Goal: Task Accomplishment & Management: Complete application form

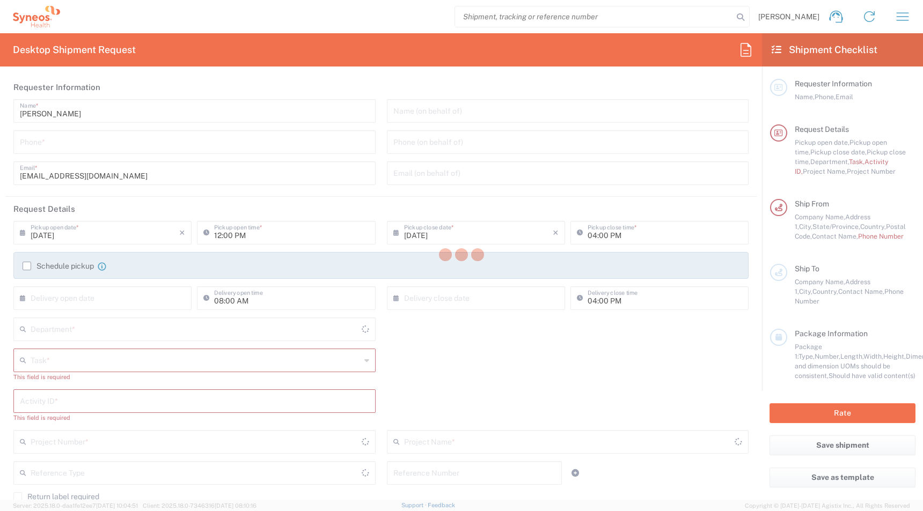
type input "[US_STATE]"
type input "[GEOGRAPHIC_DATA]"
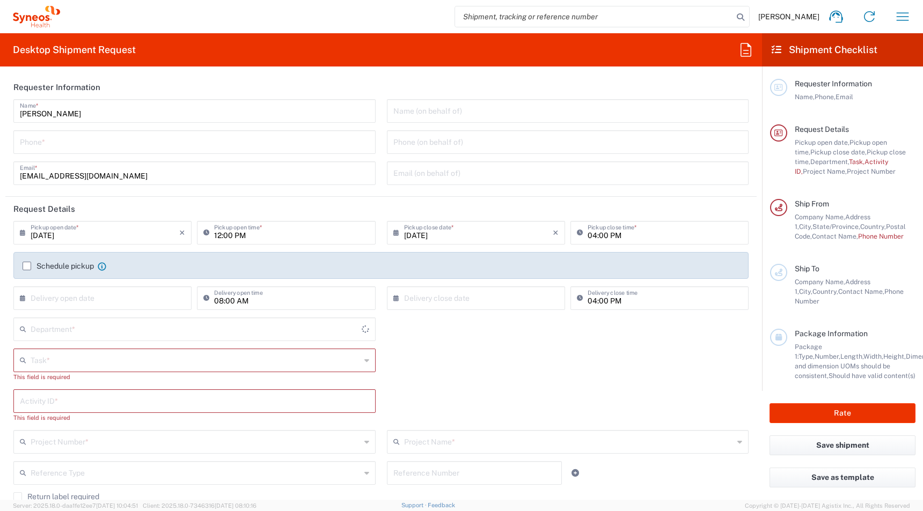
type input "Syneos Health, LLC-[GEOGRAPHIC_DATA] [GEOGRAPHIC_DATA] [GEOGRAPHIC_DATA]"
type input "4510"
click at [896, 12] on icon "button" at bounding box center [902, 16] width 17 height 17
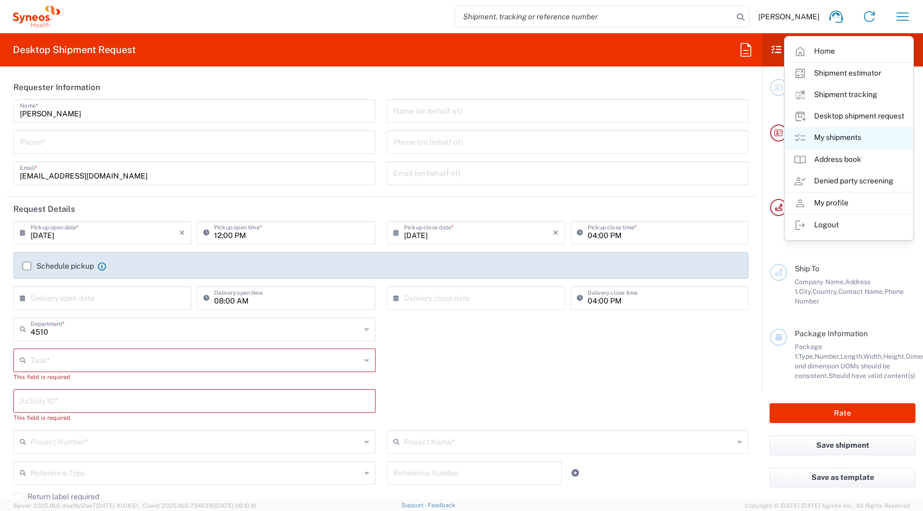
click at [839, 139] on link "My shipments" at bounding box center [849, 137] width 128 height 21
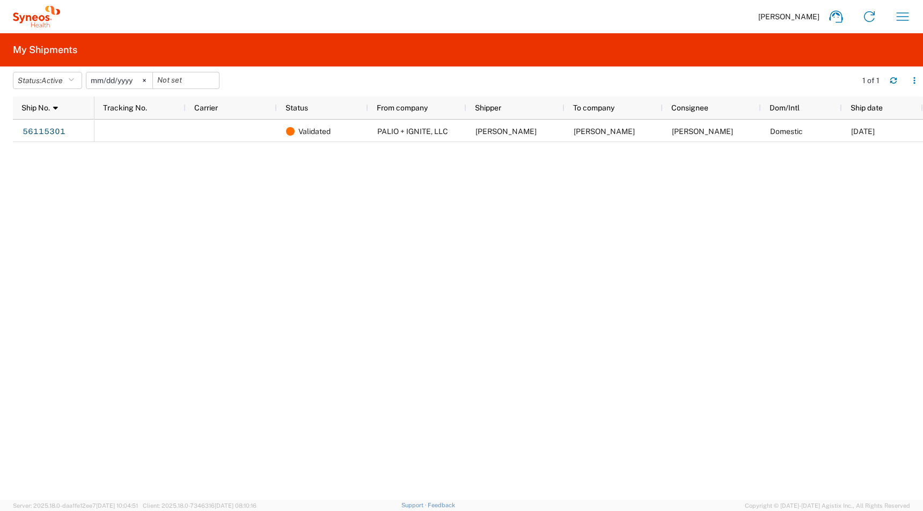
click at [57, 92] on agx-table-filter-chips "Status: Active Active All Approved Booked Canceled Delivered Denied New On Hold…" at bounding box center [432, 84] width 838 height 25
click at [46, 84] on span "Active" at bounding box center [51, 80] width 21 height 9
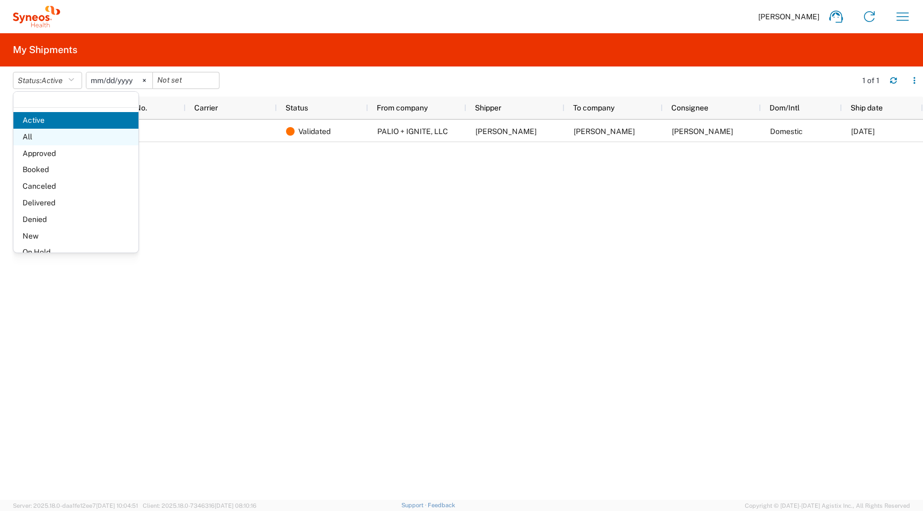
click at [35, 134] on span "All" at bounding box center [75, 137] width 125 height 17
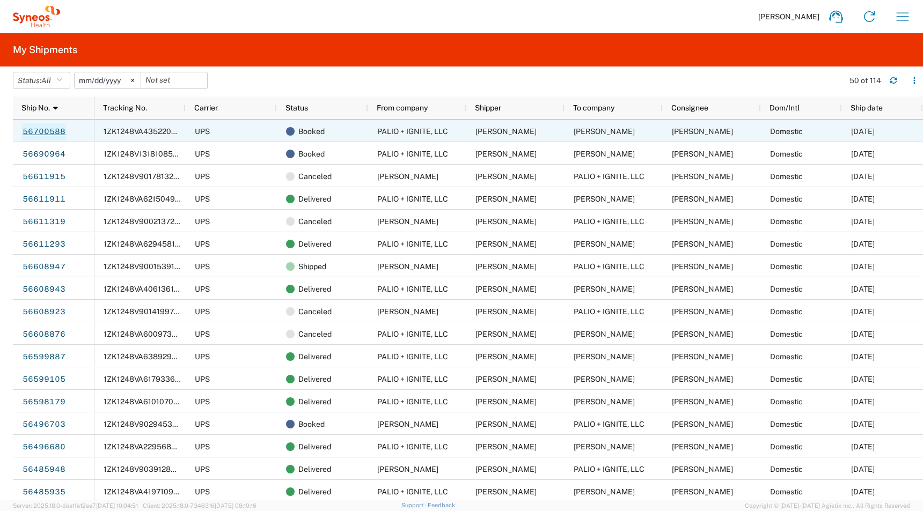
click at [50, 138] on link "56700588" at bounding box center [44, 131] width 44 height 17
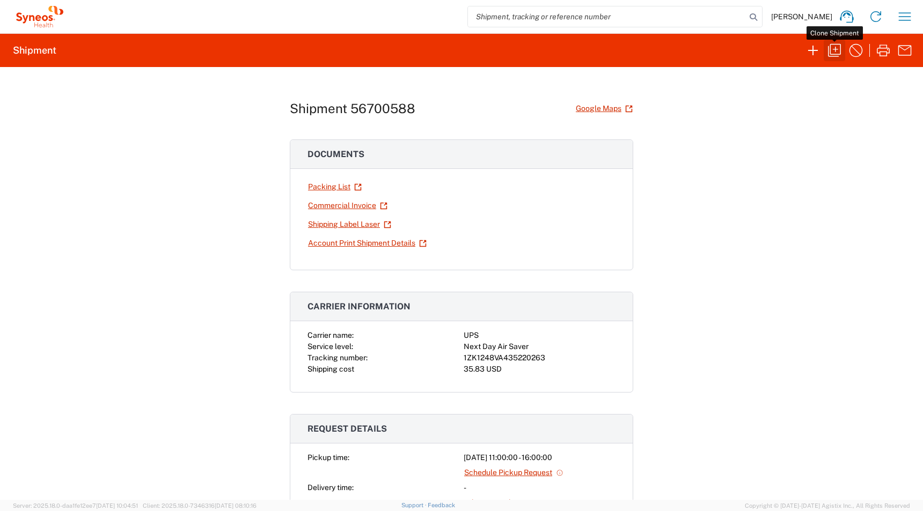
click at [831, 55] on icon "button" at bounding box center [834, 50] width 17 height 17
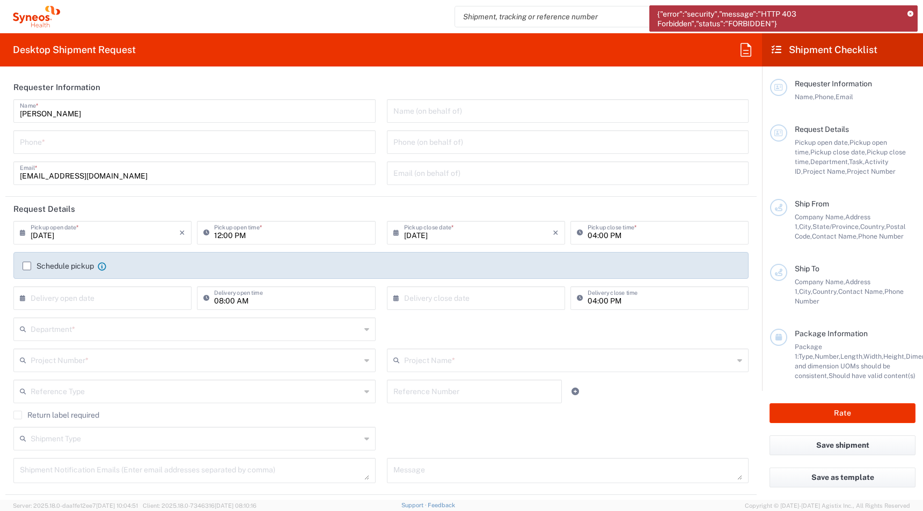
click at [910, 18] on div "{"error":"security","message":"HTTP 403 Forbidden","status":"FORBIDDEN"}" at bounding box center [783, 18] width 268 height 26
click at [675, 12] on span "{"error":"security","message":"HTTP 403 Forbidden","status":"FORBIDDEN"}" at bounding box center [778, 18] width 242 height 19
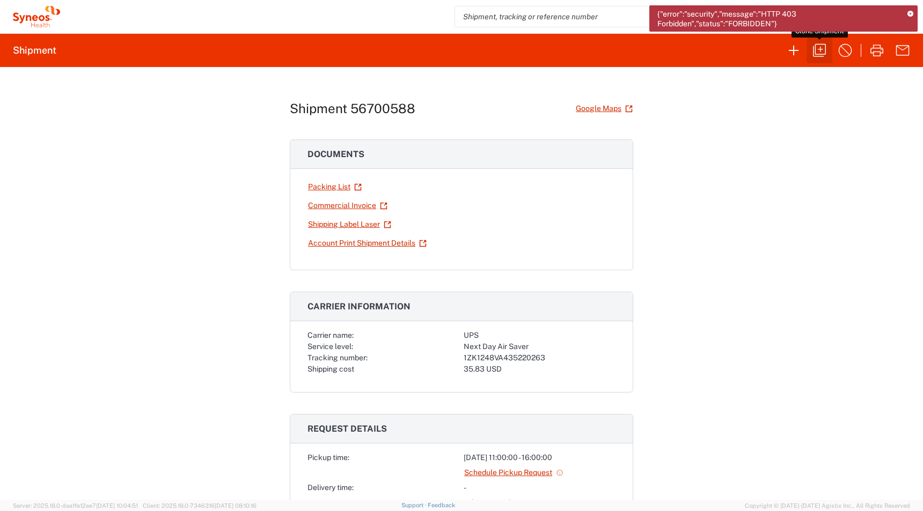
click at [818, 48] on icon "button" at bounding box center [819, 50] width 17 height 17
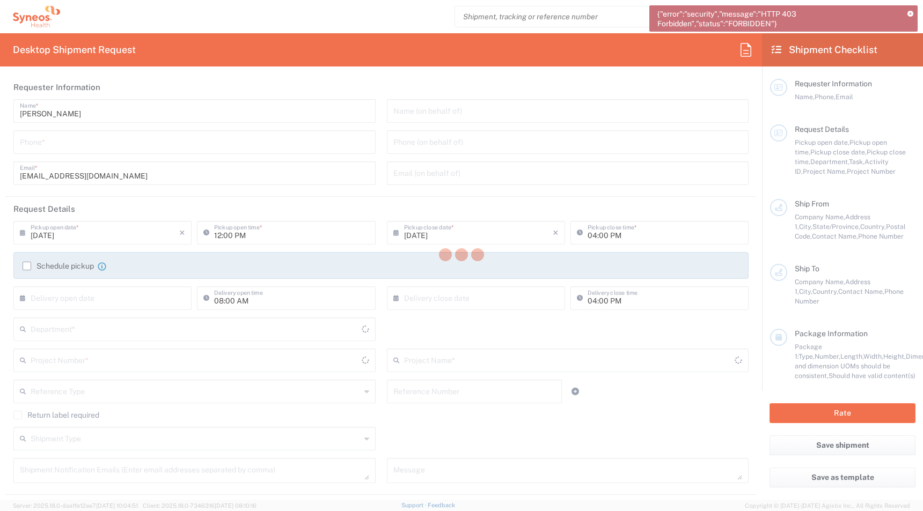
click at [911, 12] on div at bounding box center [461, 255] width 923 height 511
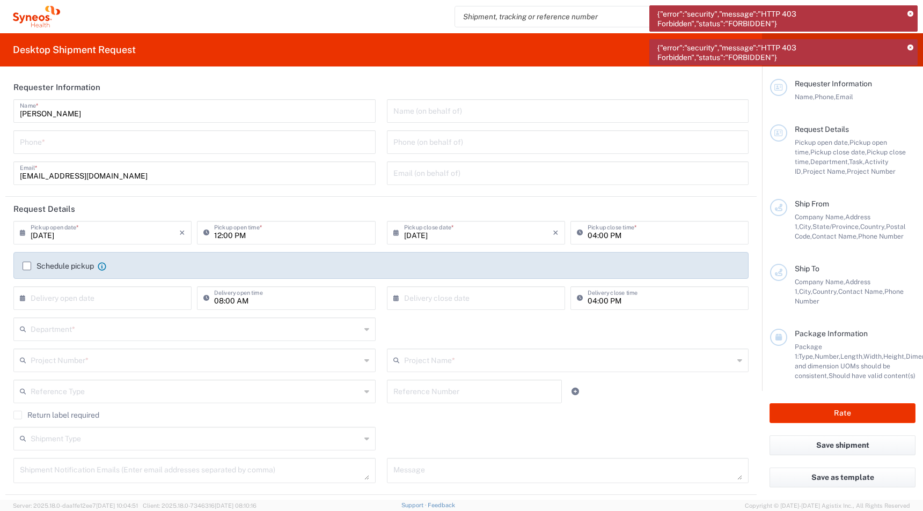
click at [911, 12] on icon at bounding box center [910, 14] width 6 height 6
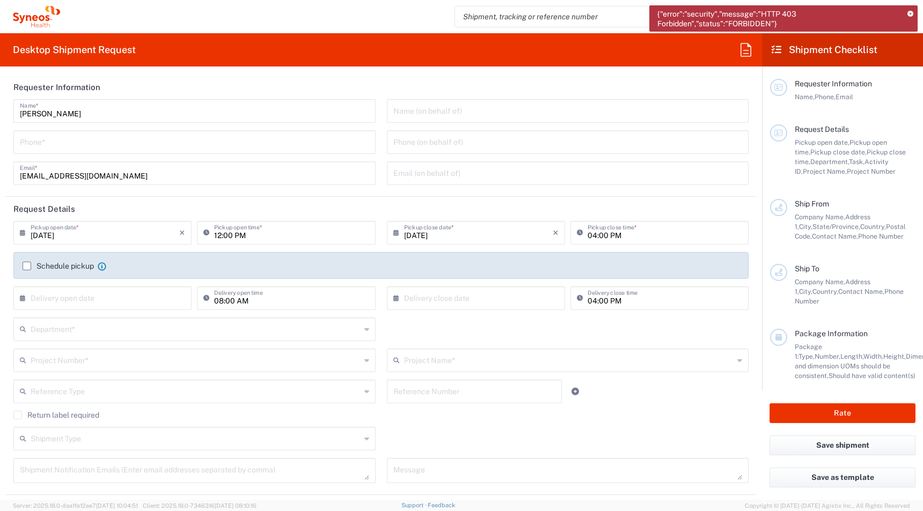
click at [912, 13] on icon at bounding box center [910, 14] width 6 height 6
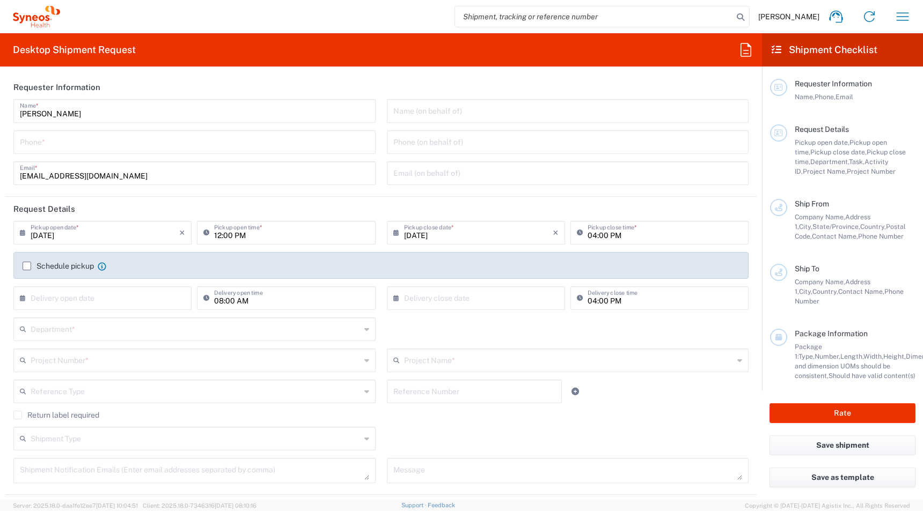
click at [99, 144] on input "tel" at bounding box center [194, 141] width 349 height 19
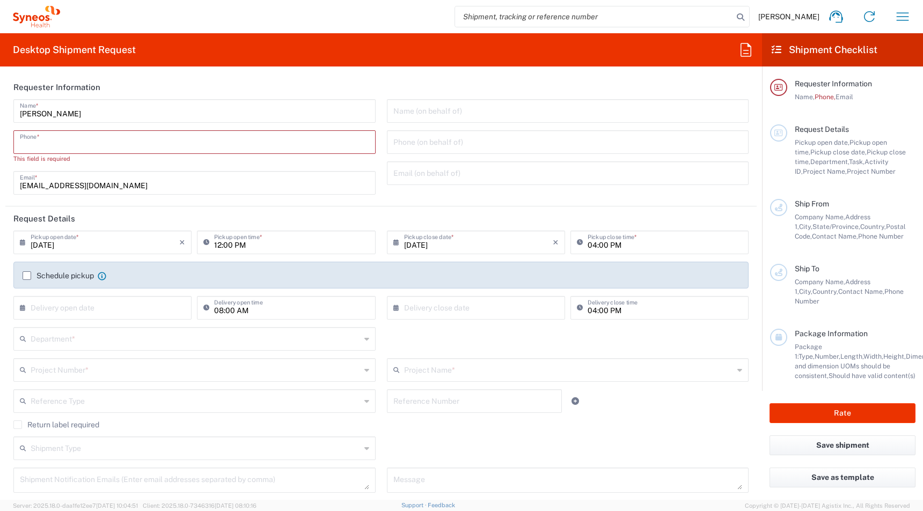
click at [28, 141] on input "tel" at bounding box center [194, 141] width 349 height 19
paste input "[PHONE_NUMBER]"
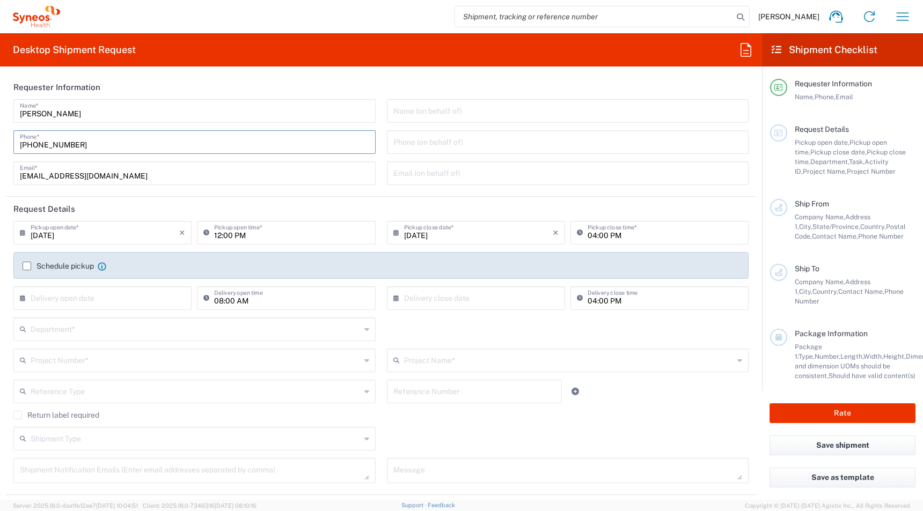
type input "[PHONE_NUMBER]"
click at [101, 330] on input "text" at bounding box center [196, 328] width 330 height 19
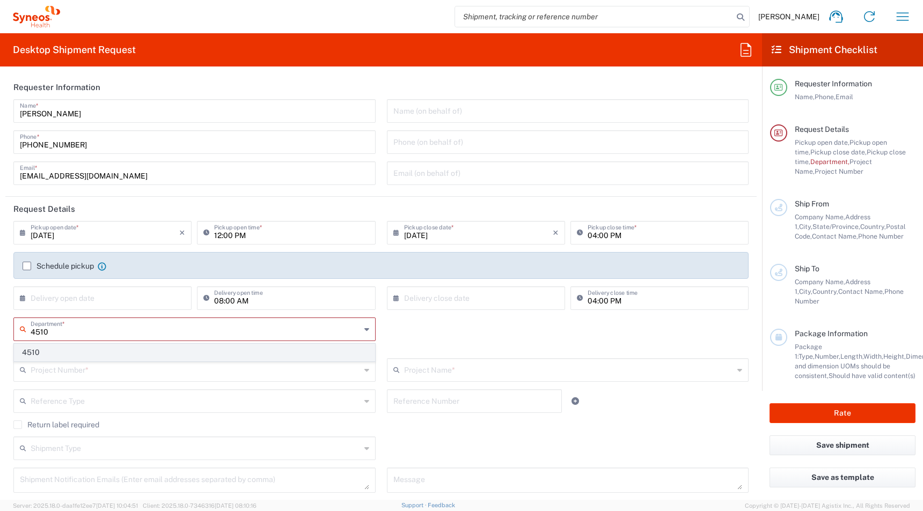
type input "4510"
click at [50, 355] on span "4510" at bounding box center [194, 352] width 360 height 17
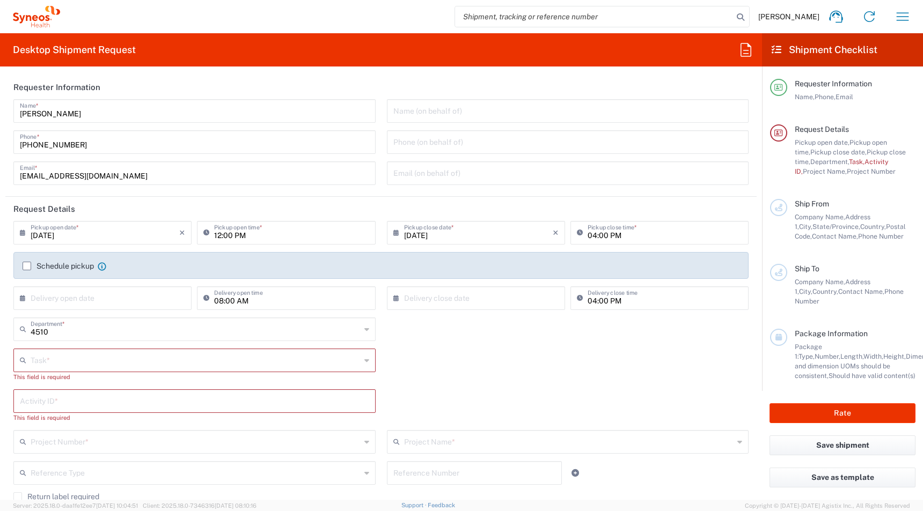
click at [36, 369] on input "text" at bounding box center [196, 359] width 330 height 19
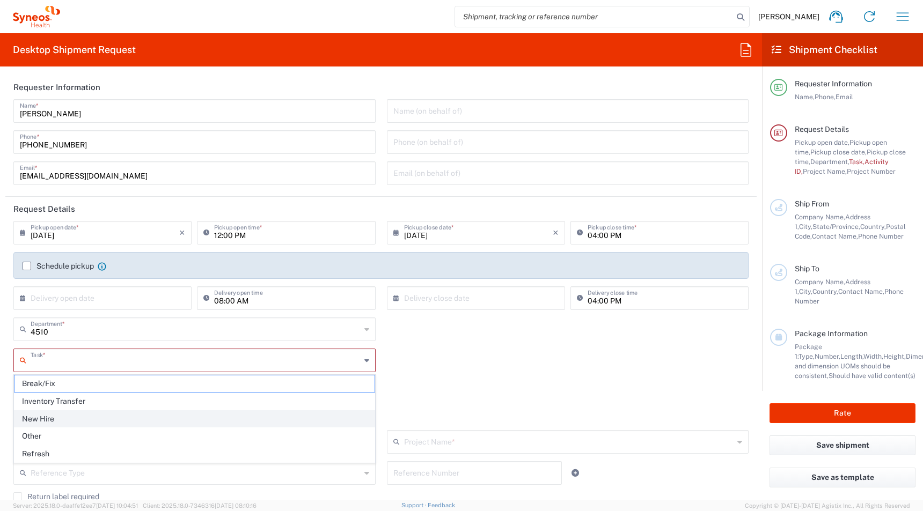
click at [39, 418] on span "New Hire" at bounding box center [194, 419] width 360 height 17
type input "New Hire"
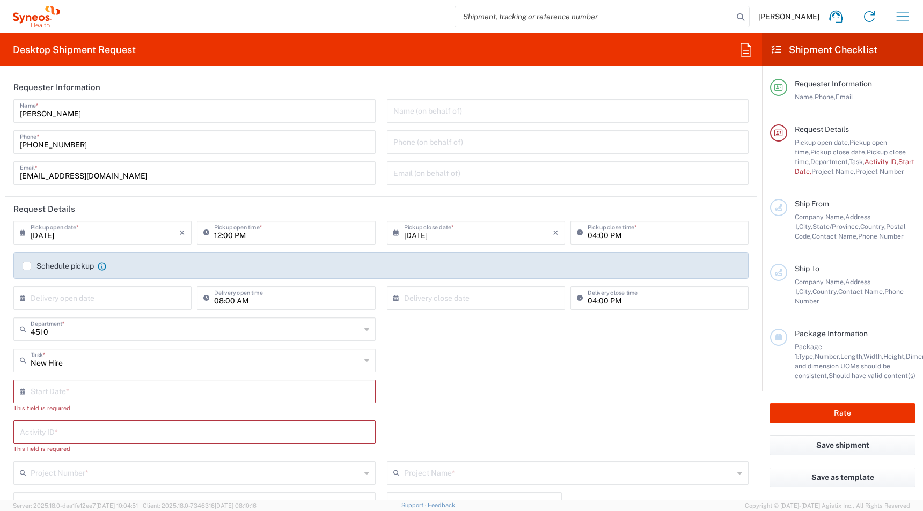
click at [46, 394] on input "text" at bounding box center [197, 390] width 333 height 19
click at [165, 462] on span "8" at bounding box center [166, 458] width 16 height 15
type input "[DATE]"
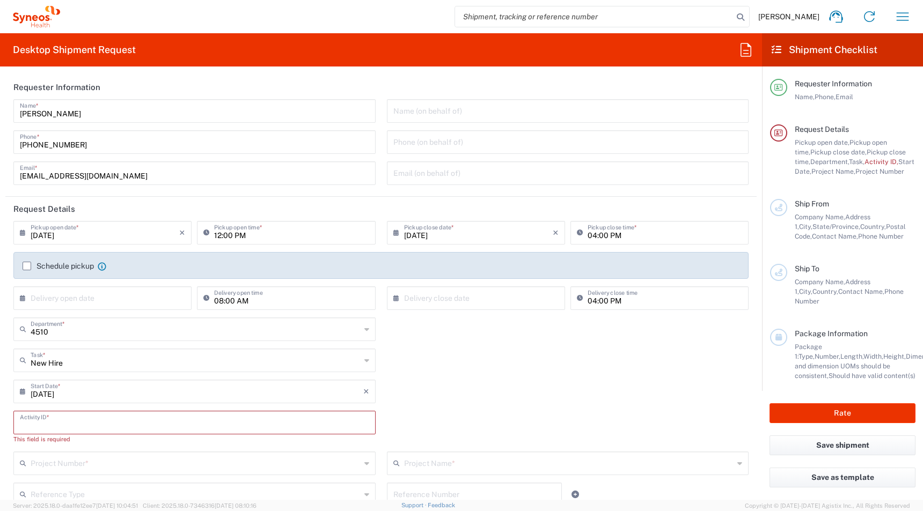
click at [40, 415] on input "text" at bounding box center [194, 422] width 349 height 19
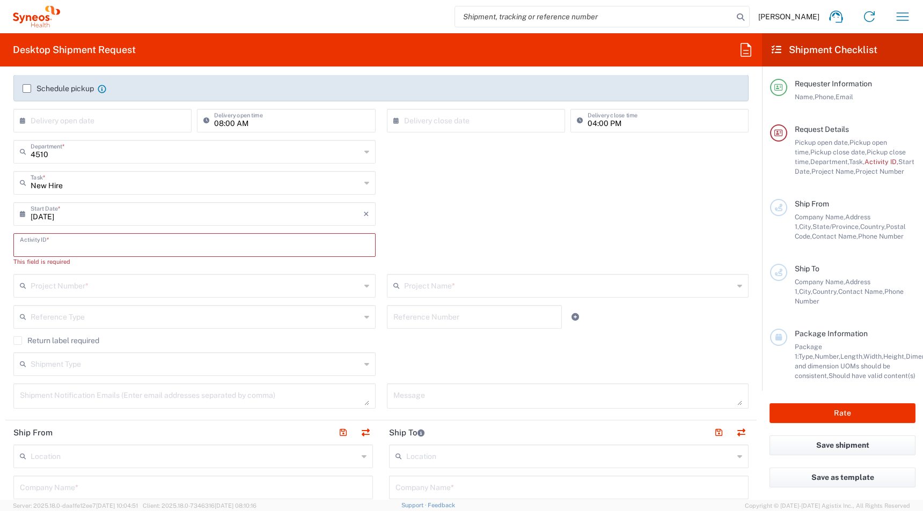
scroll to position [180, 0]
click at [129, 245] on input "text" at bounding box center [194, 242] width 349 height 19
paste input "SCTASK2699745"
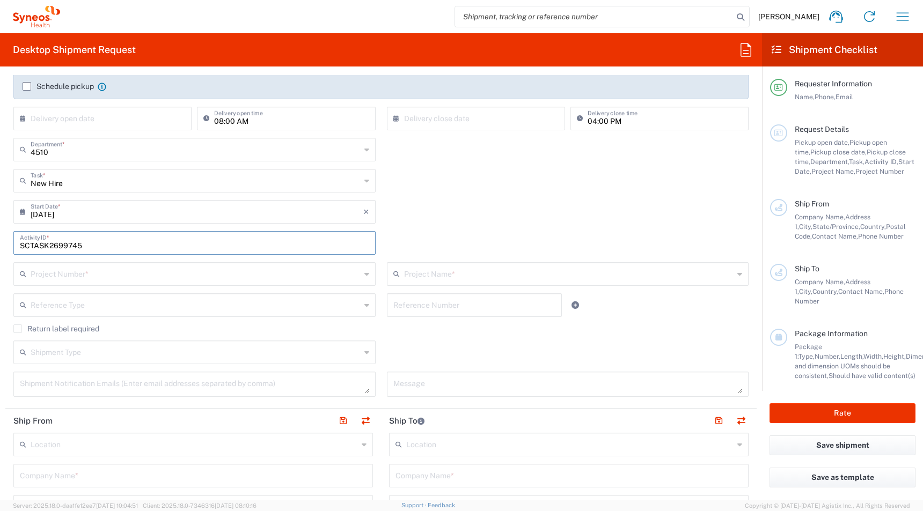
type input "SCTASK2699745"
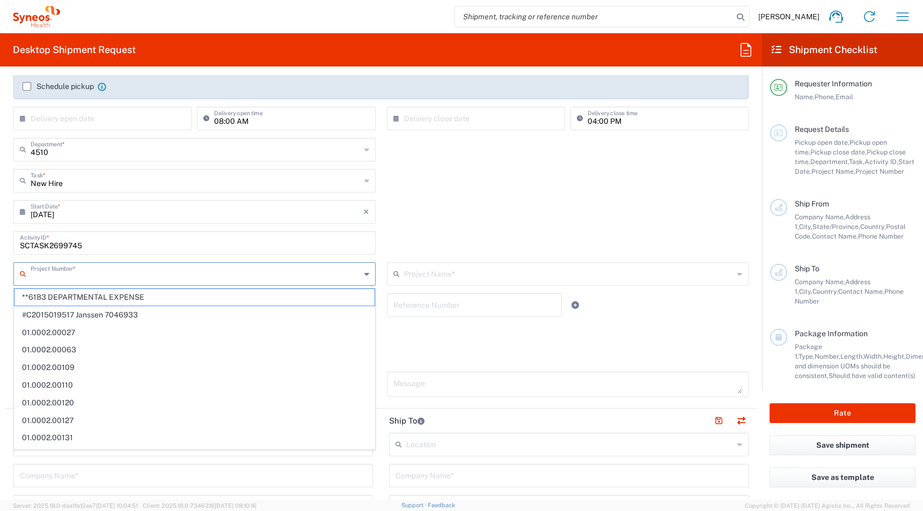
click at [84, 278] on input "text" at bounding box center [196, 273] width 330 height 19
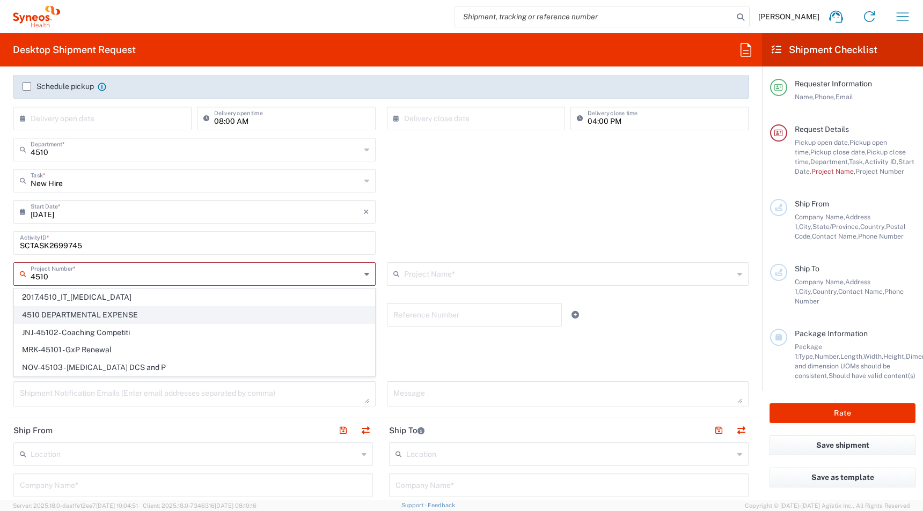
click at [51, 316] on span "4510 DEPARTMENTAL EXPENSE" at bounding box center [194, 315] width 360 height 17
type input "4510 DEPARTMENTAL EXPENSE"
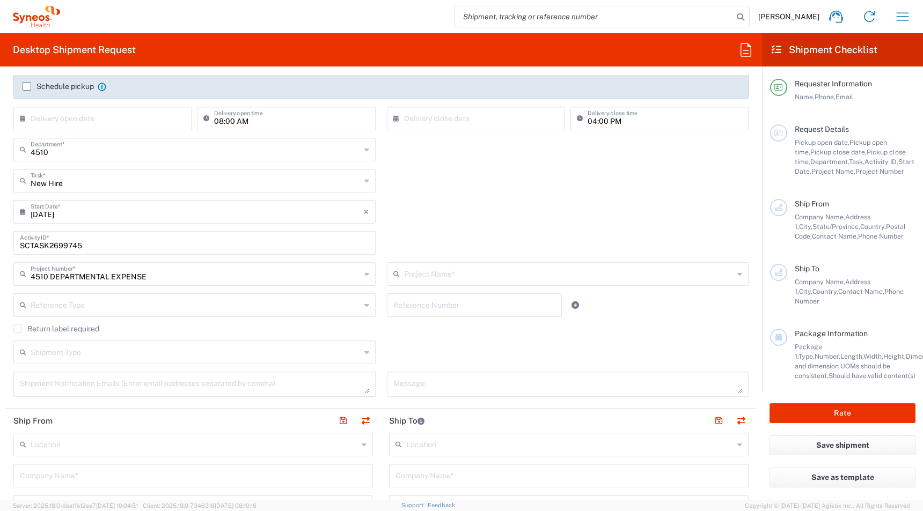
type input "4510 DEPARTMENTAL EXPENSE"
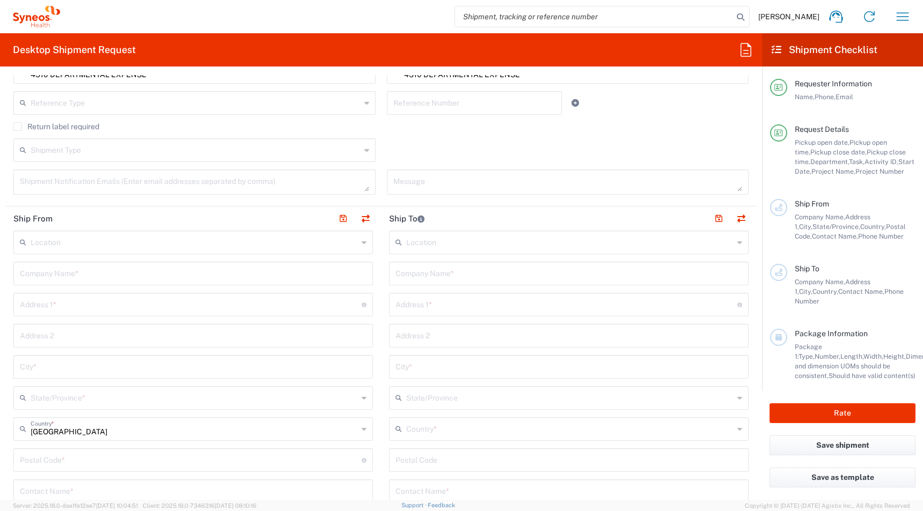
scroll to position [393, 0]
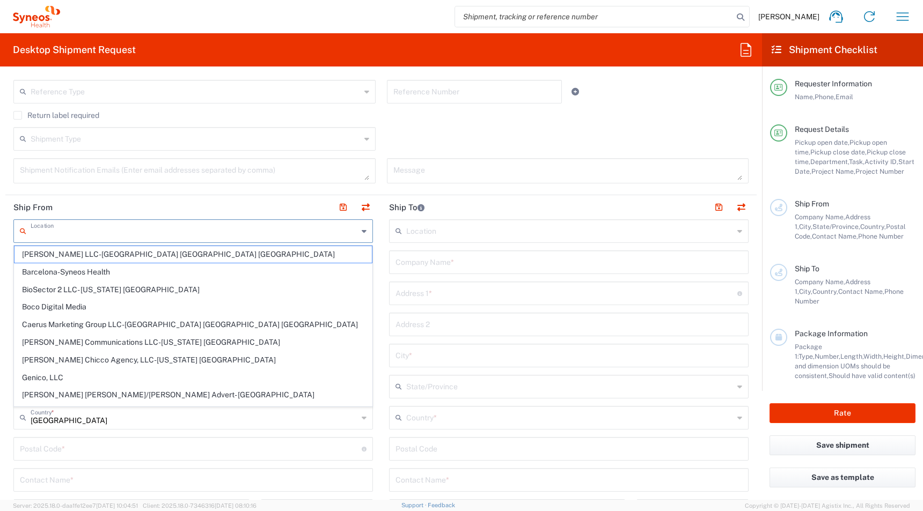
click at [127, 236] on input "text" at bounding box center [194, 230] width 327 height 19
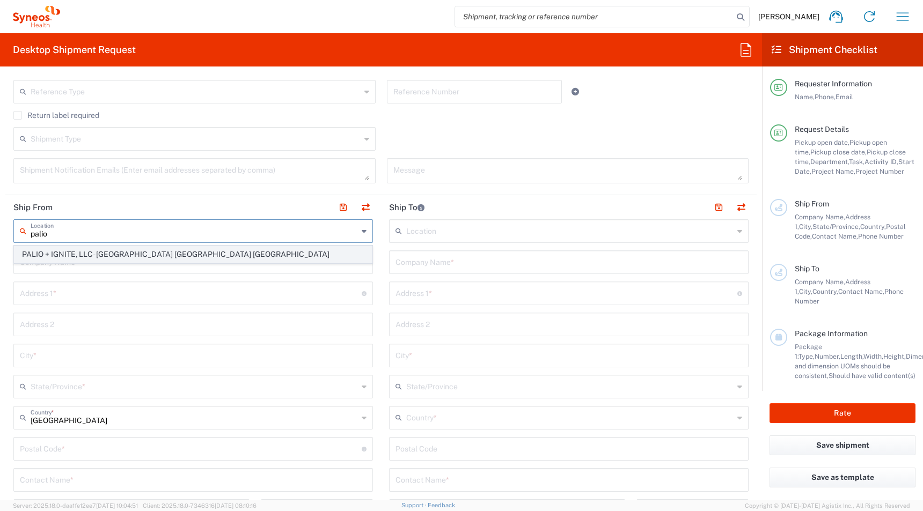
click at [121, 257] on span "PALIO + IGNITE, LLC- [GEOGRAPHIC_DATA] [GEOGRAPHIC_DATA] [GEOGRAPHIC_DATA]" at bounding box center [192, 254] width 357 height 17
type input "PALIO + IGNITE, LLC- [GEOGRAPHIC_DATA] [GEOGRAPHIC_DATA] [GEOGRAPHIC_DATA]"
type input "PALIO + IGNITE, LLC"
type input "[STREET_ADDRESS]"
type input "[GEOGRAPHIC_DATA]"
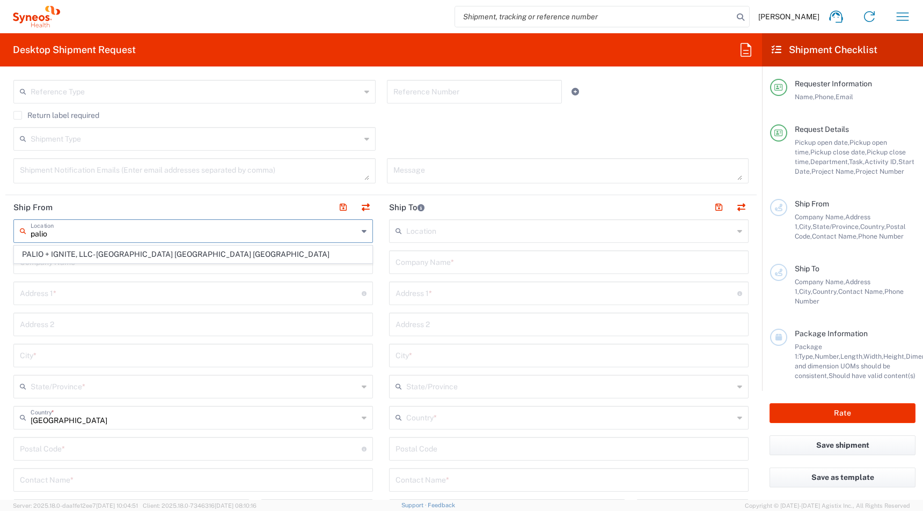
type input "[US_STATE]"
type input "43082"
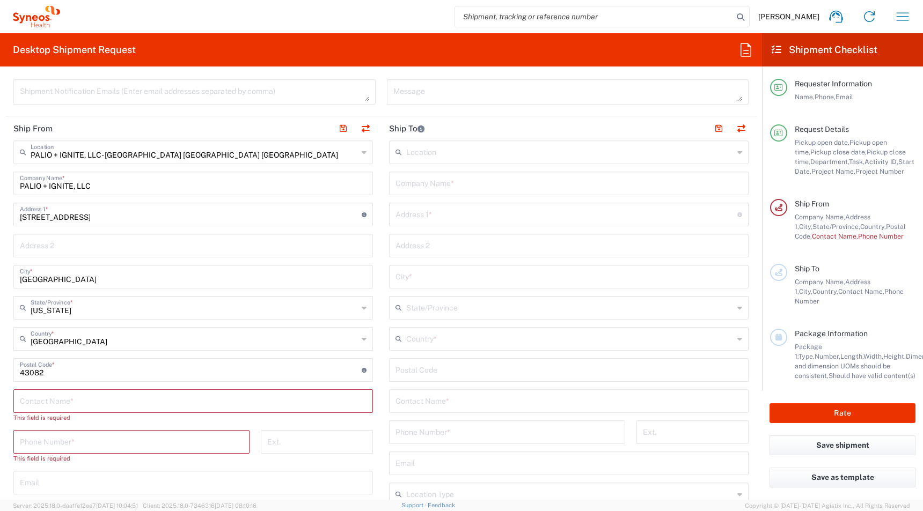
scroll to position [491, 0]
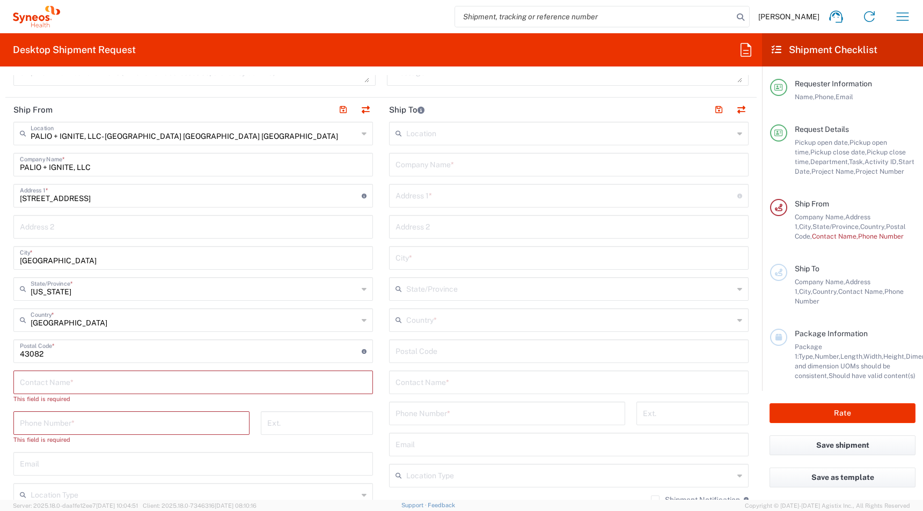
click at [78, 379] on input "text" at bounding box center [193, 381] width 347 height 19
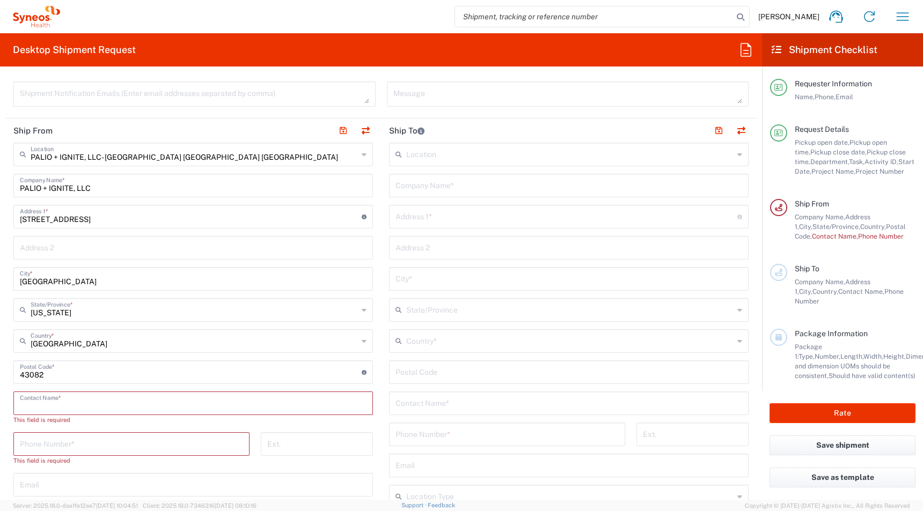
scroll to position [472, 0]
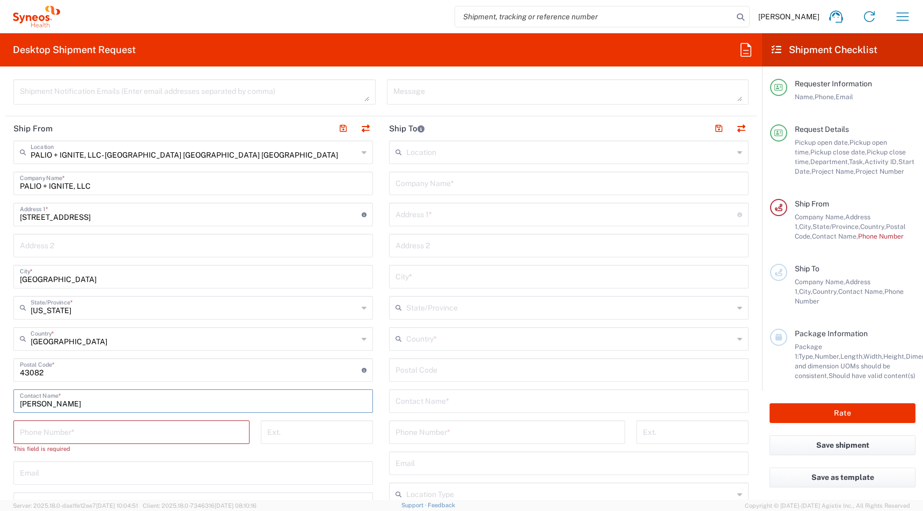
type input "[PERSON_NAME]"
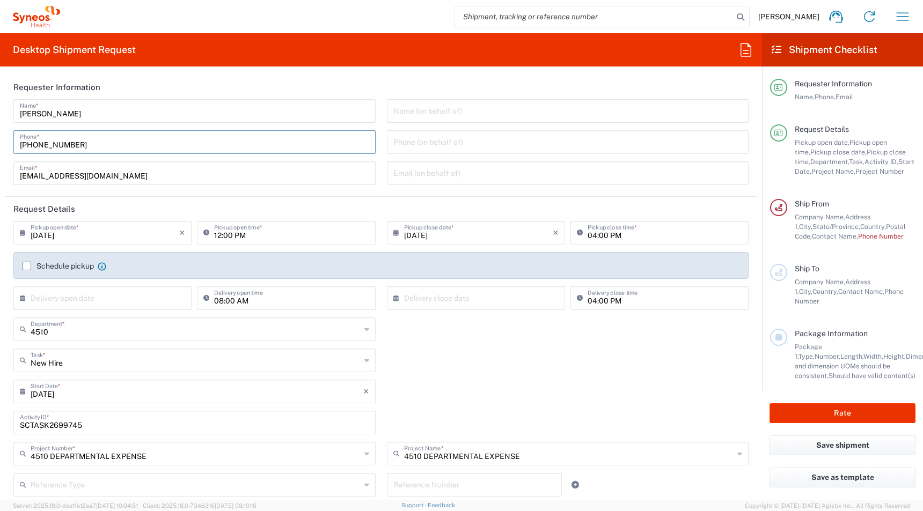
drag, startPoint x: 67, startPoint y: 145, endPoint x: 0, endPoint y: 145, distance: 66.5
click at [0, 145] on html "[PERSON_NAME] Home Shipment estimator Shipment tracking Desktop shipment reques…" at bounding box center [461, 255] width 923 height 511
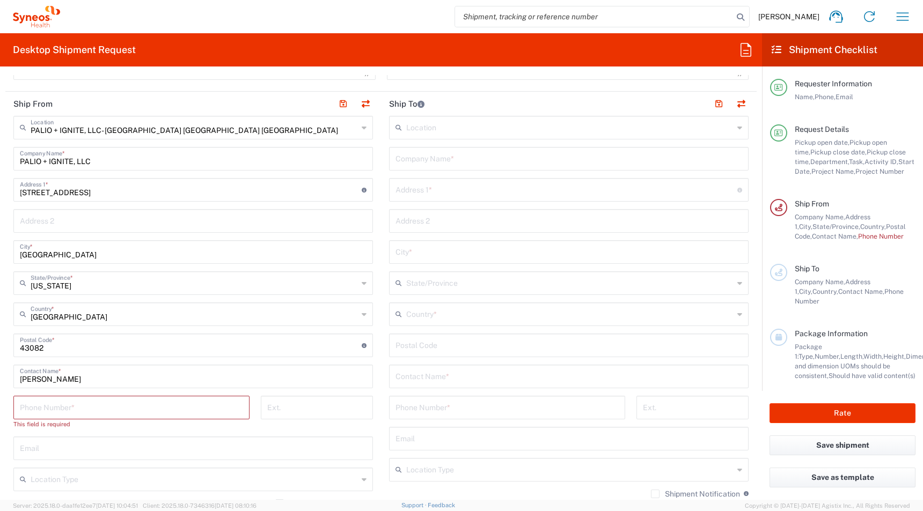
scroll to position [641, 0]
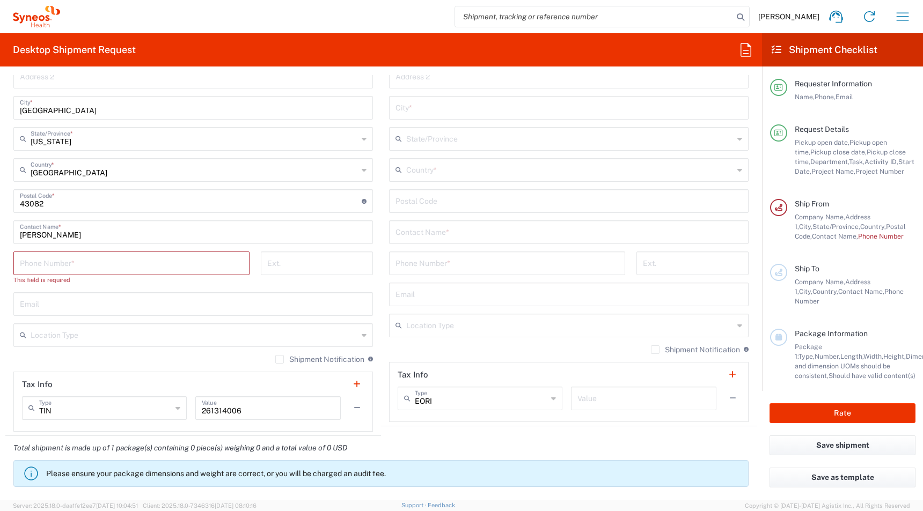
click at [32, 263] on input "tel" at bounding box center [131, 262] width 223 height 19
paste input "[PHONE_NUMBER]"
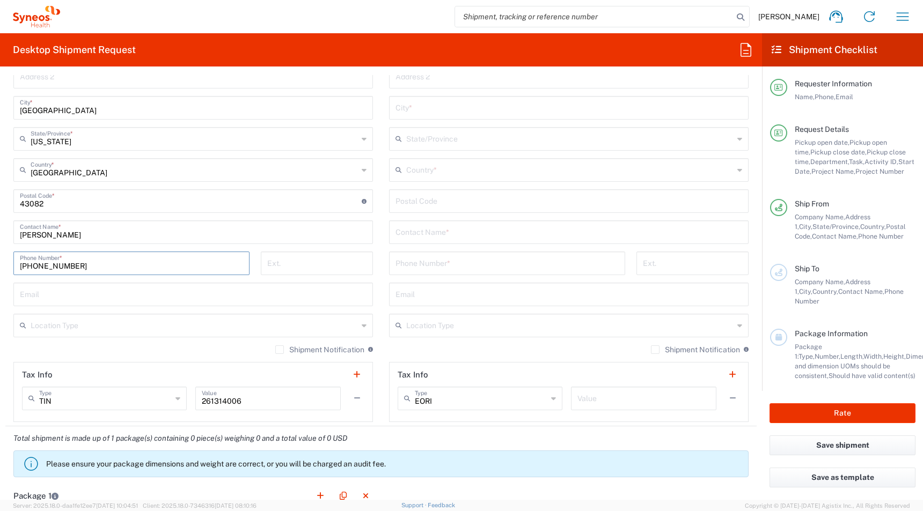
type input "[PHONE_NUMBER]"
click at [73, 326] on input "text" at bounding box center [194, 324] width 327 height 19
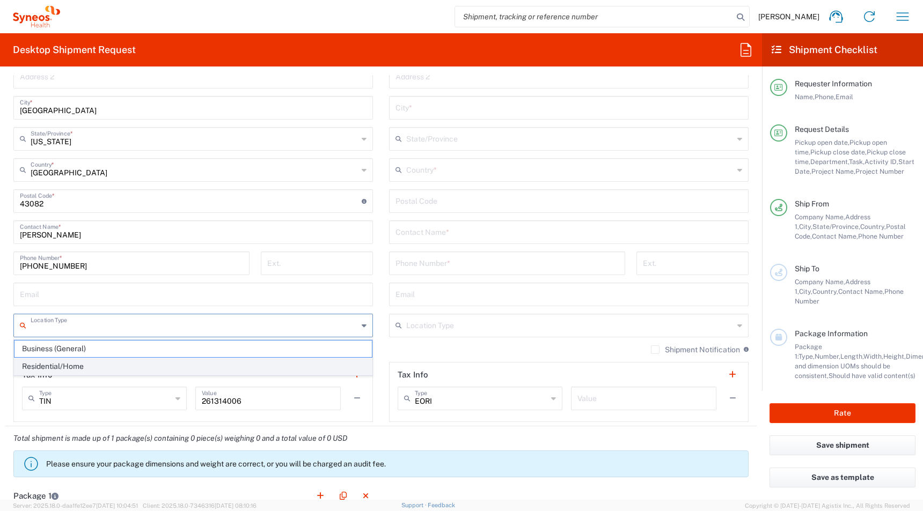
click at [46, 361] on span "Residential/Home" at bounding box center [192, 366] width 357 height 17
type input "Residential/Home"
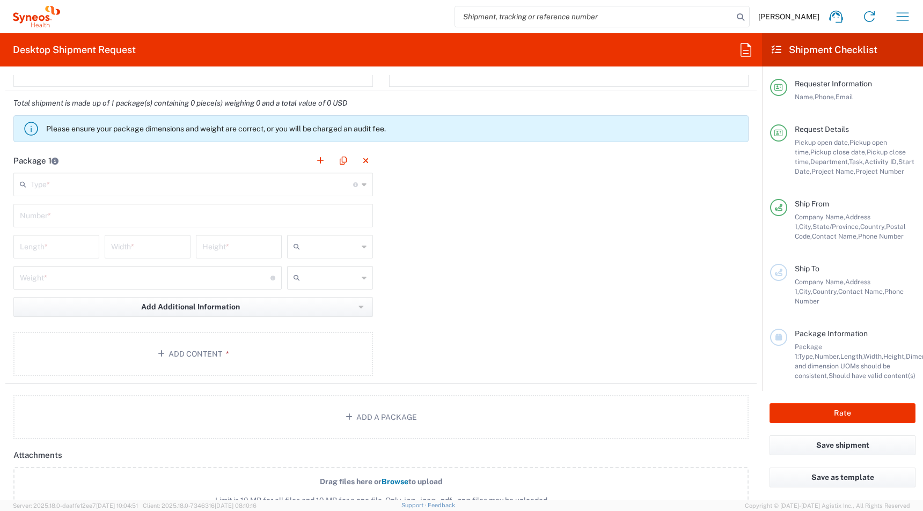
scroll to position [977, 0]
click at [141, 350] on button "Add Content *" at bounding box center [192, 353] width 359 height 44
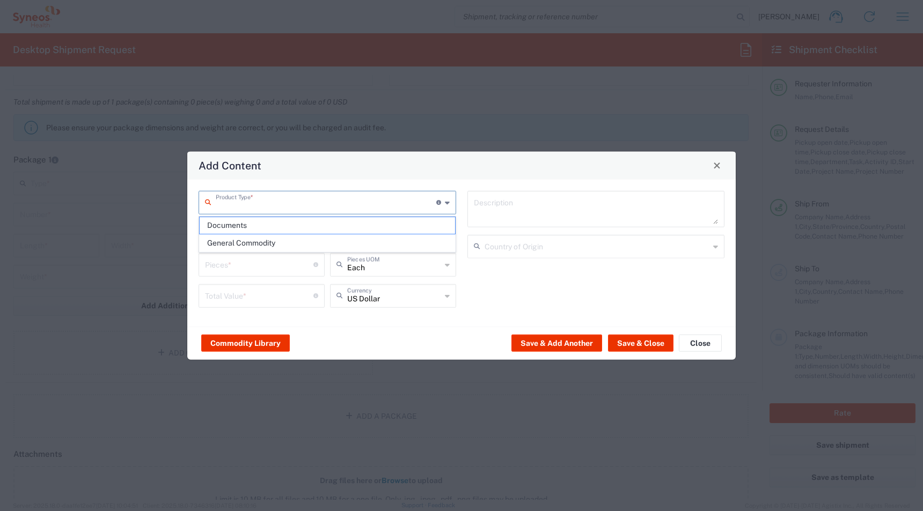
click at [262, 199] on input "text" at bounding box center [326, 201] width 220 height 19
click at [238, 242] on span "General Commodity" at bounding box center [327, 243] width 255 height 17
type input "General Commodity"
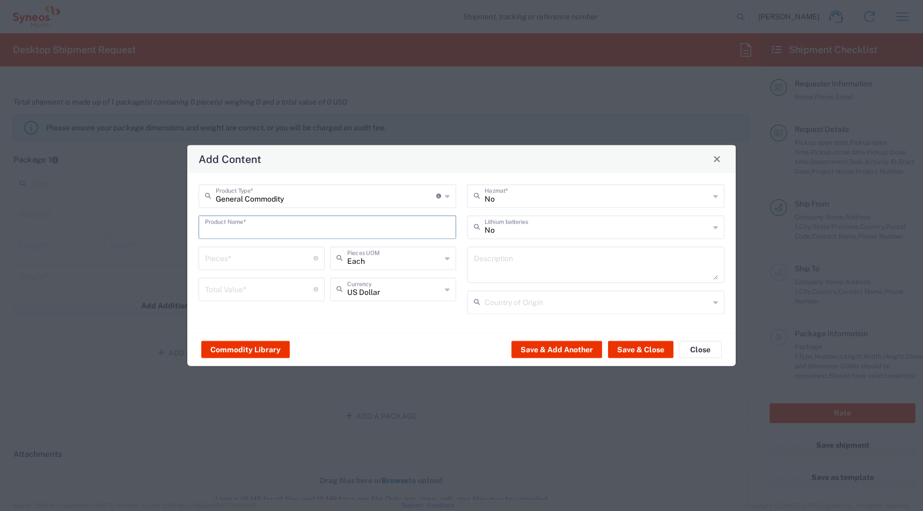
click at [218, 228] on input "text" at bounding box center [327, 226] width 245 height 19
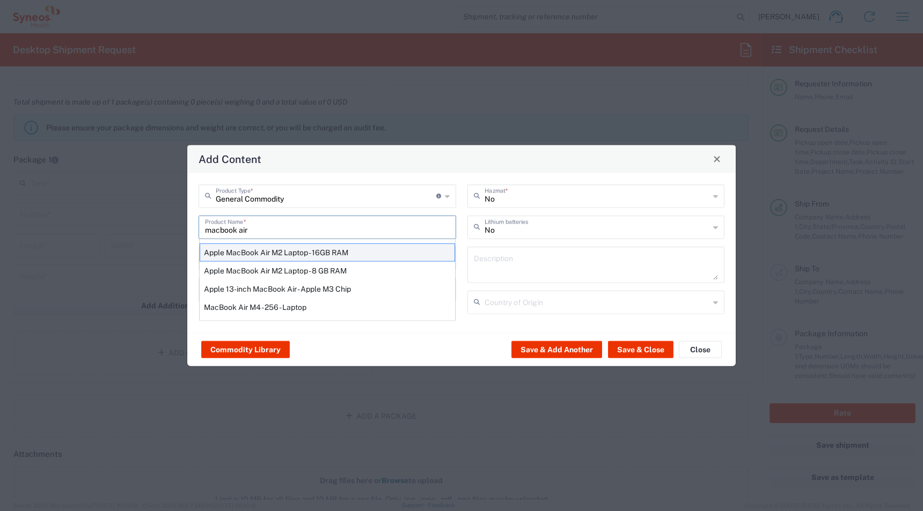
click at [246, 249] on div "Apple MacBook Air M2 Laptop - 16GB RAM" at bounding box center [327, 252] width 255 height 18
type input "Apple MacBook Air M2 Laptop - 16GB RAM"
type input "1"
type textarea "M2 - 8-core CPU - 8-core GPU - 16 GB RAM - 512 GB SSD"
type input "[GEOGRAPHIC_DATA]"
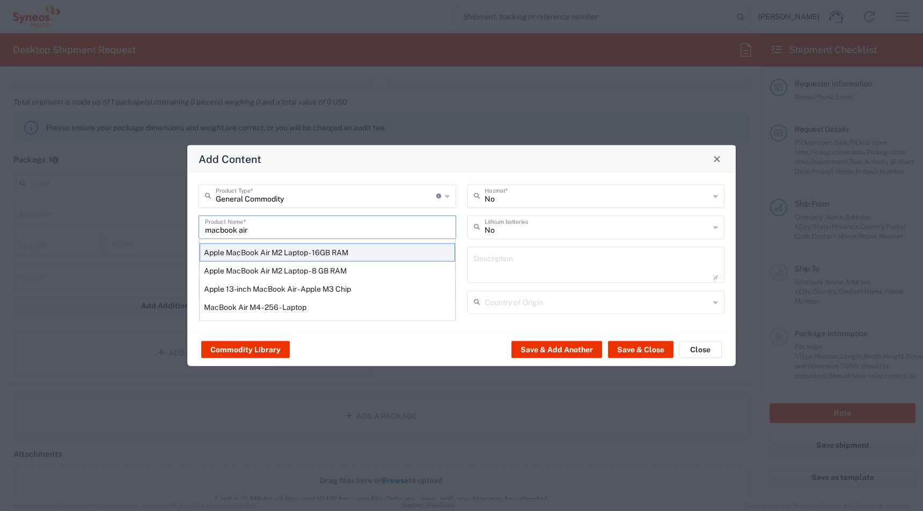
type input "Yes"
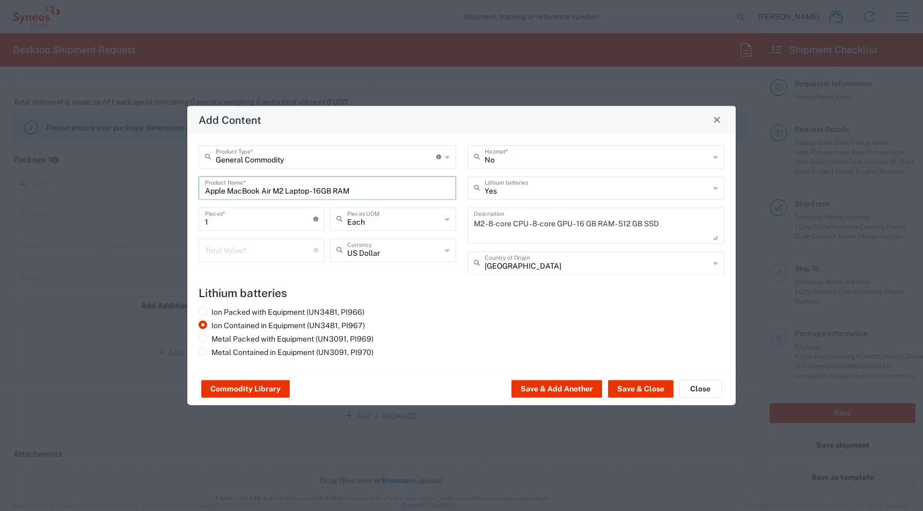
click at [224, 250] on input "number" at bounding box center [259, 249] width 108 height 19
type input "6"
type input "900"
click at [653, 400] on div "Commodity Library Save & Add Another Save & Close Close" at bounding box center [461, 389] width 548 height 34
click at [620, 380] on button "Save & Close" at bounding box center [640, 388] width 65 height 17
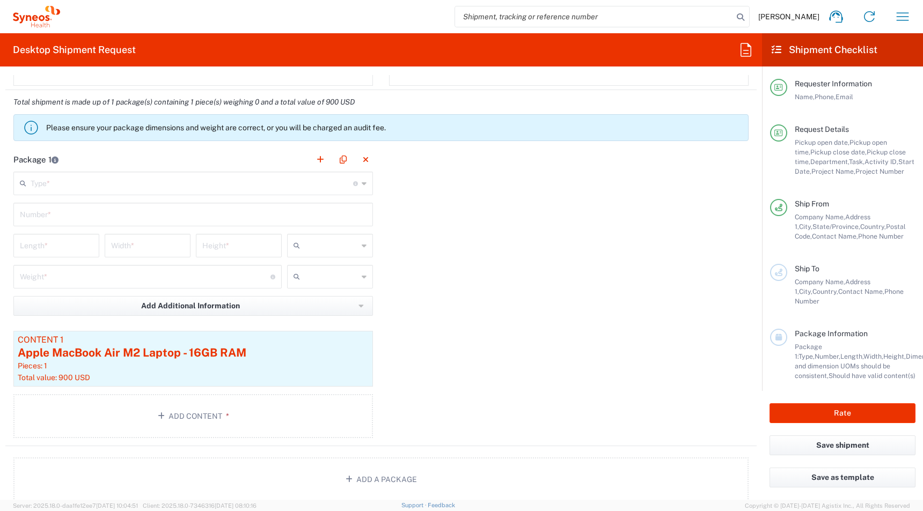
click at [104, 194] on div "Type * Material used to package goods" at bounding box center [192, 184] width 359 height 24
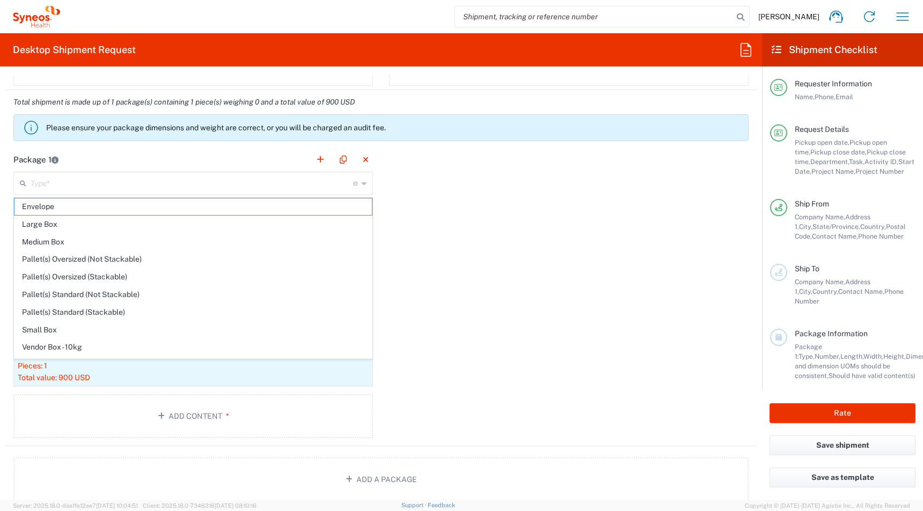
click at [65, 192] on div "Type * Material used to package goods" at bounding box center [192, 184] width 359 height 24
click at [50, 242] on span "Medium Box" at bounding box center [192, 242] width 357 height 17
type input "Medium Box"
type input "13"
type input "11.5"
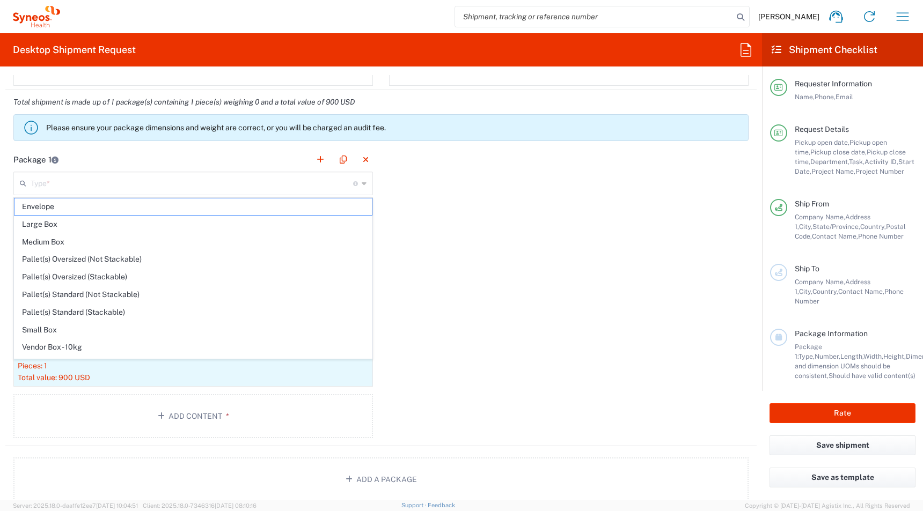
type input "2.5"
type input "in"
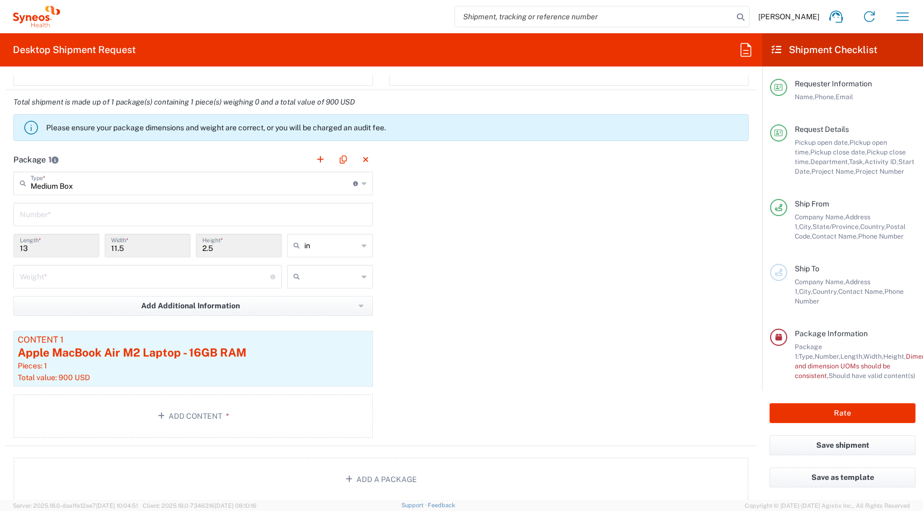
click at [38, 212] on input "text" at bounding box center [193, 213] width 347 height 19
type input "1"
click at [37, 284] on input "number" at bounding box center [145, 276] width 251 height 19
type input "6"
click at [315, 276] on input "text" at bounding box center [331, 276] width 54 height 17
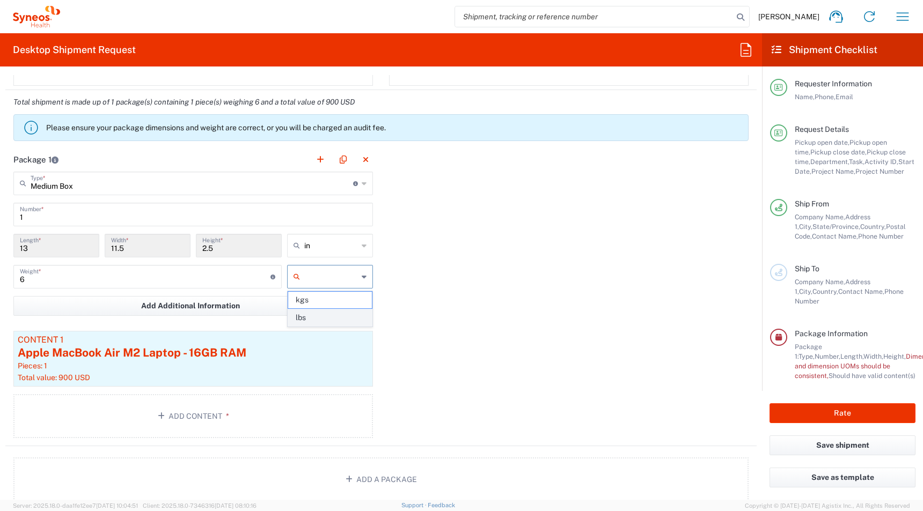
click at [310, 312] on span "lbs" at bounding box center [330, 318] width 84 height 17
type input "lbs"
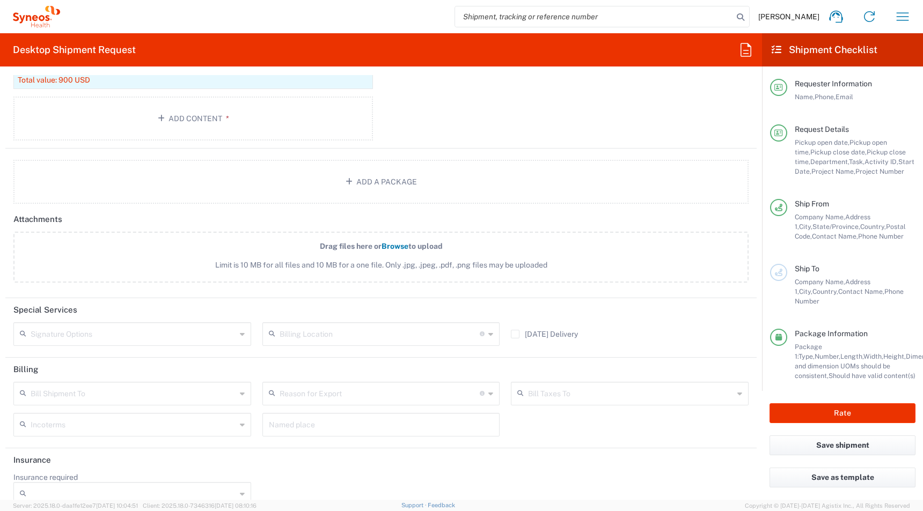
scroll to position [1293, 0]
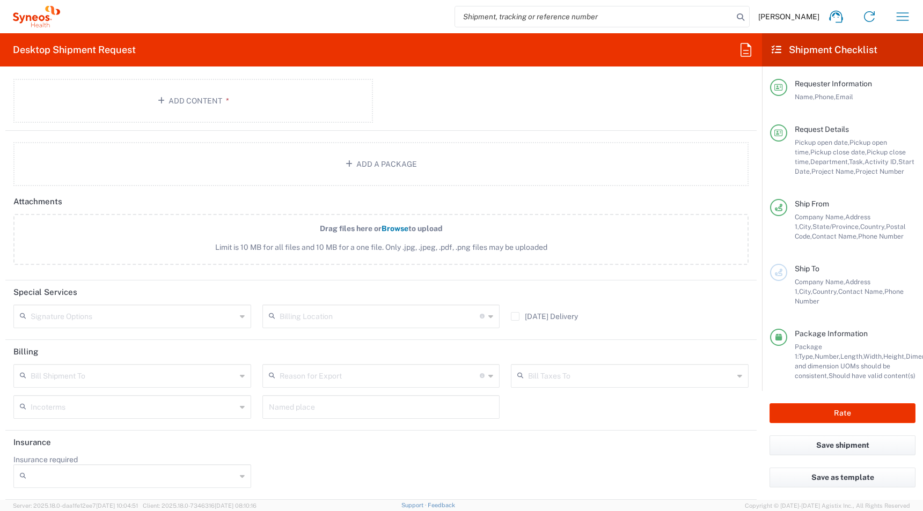
click at [33, 315] on input "text" at bounding box center [133, 315] width 205 height 19
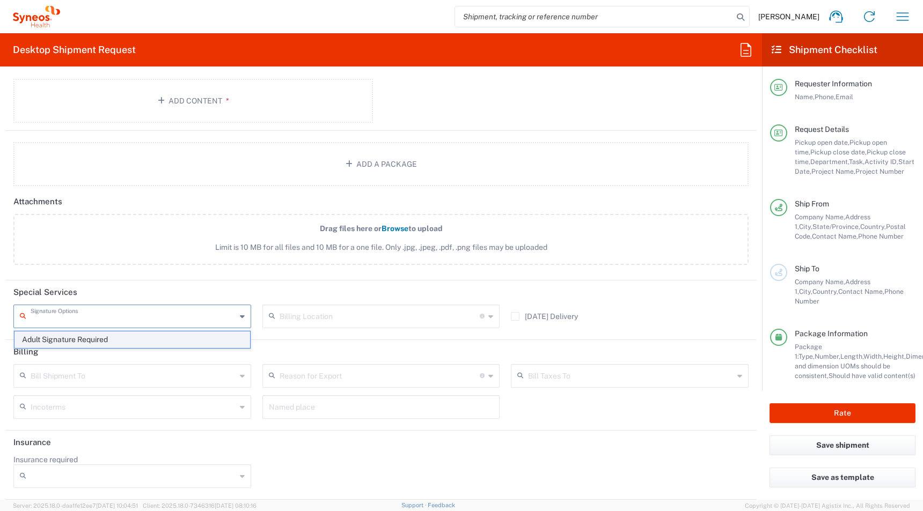
click at [33, 334] on span "Adult Signature Required" at bounding box center [131, 340] width 235 height 17
type input "Adult Signature Required"
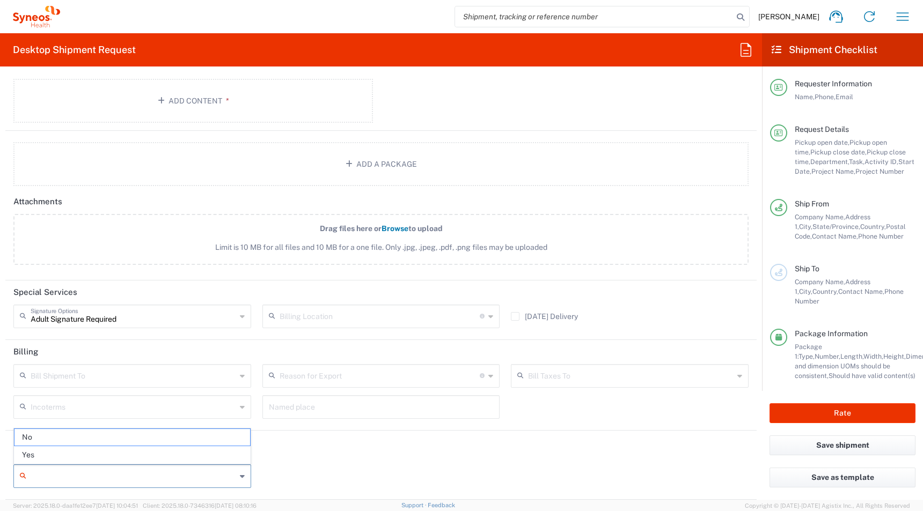
click at [39, 477] on input "Insurance required" at bounding box center [133, 476] width 205 height 17
click at [29, 453] on span "Yes" at bounding box center [131, 455] width 235 height 17
type input "Yes"
click at [339, 468] on input "Insurance Value" at bounding box center [381, 476] width 225 height 17
type input "900"
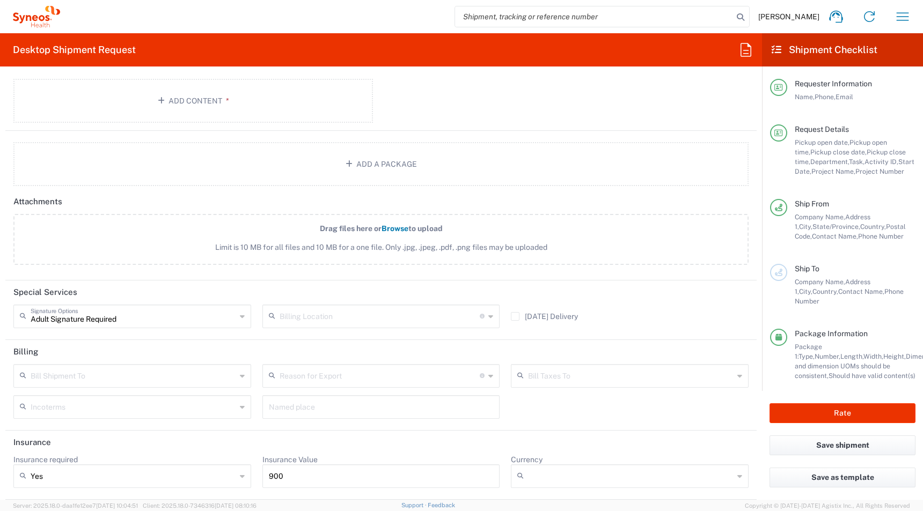
click at [549, 463] on agx-dropdown-control "Currency ADP AED AFN ALL AMD AOA ARS ATS AUD AWG AZN BAM BBD BDT BGL BGN BHD BI…" at bounding box center [630, 471] width 238 height 33
click at [540, 474] on input "Currency" at bounding box center [630, 476] width 205 height 17
click at [524, 452] on span "USD" at bounding box center [629, 455] width 235 height 17
type input "USD"
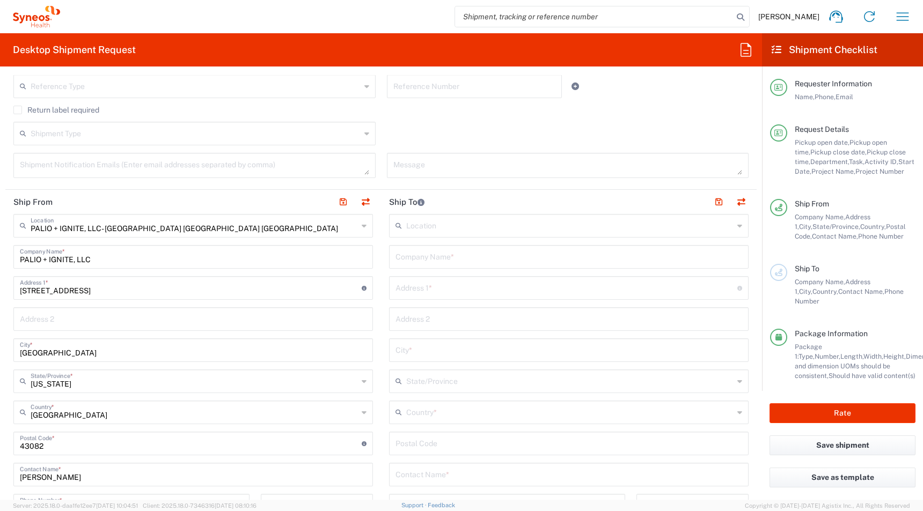
scroll to position [416, 0]
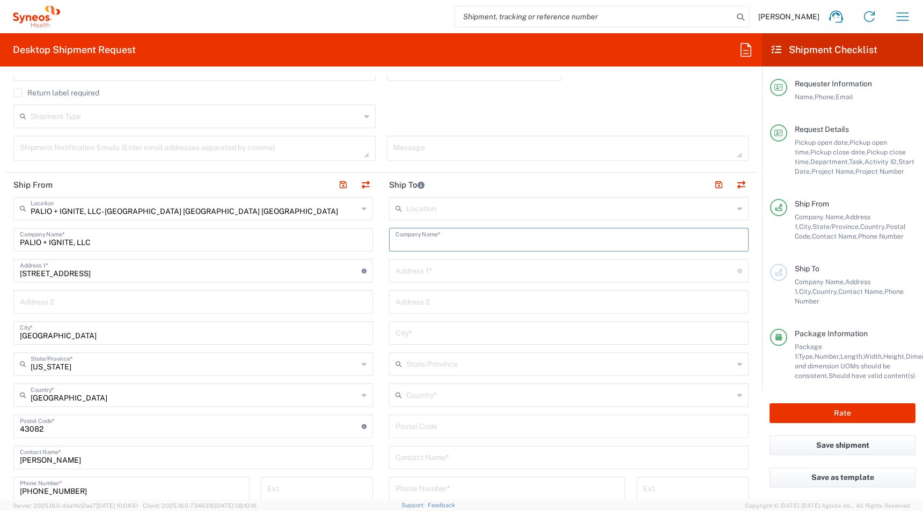
click at [410, 245] on input "text" at bounding box center [568, 239] width 347 height 19
click at [416, 240] on input "text" at bounding box center [568, 239] width 347 height 19
paste input "[PERSON_NAME]"
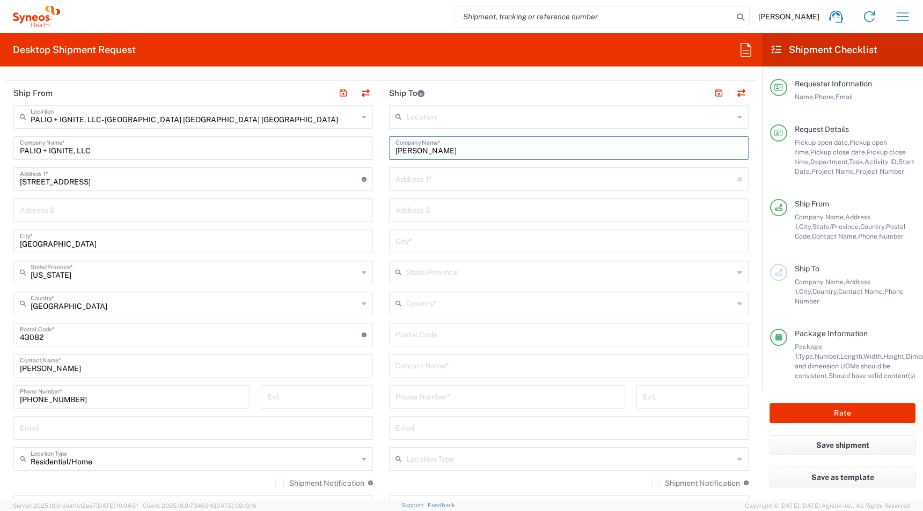
scroll to position [582, 0]
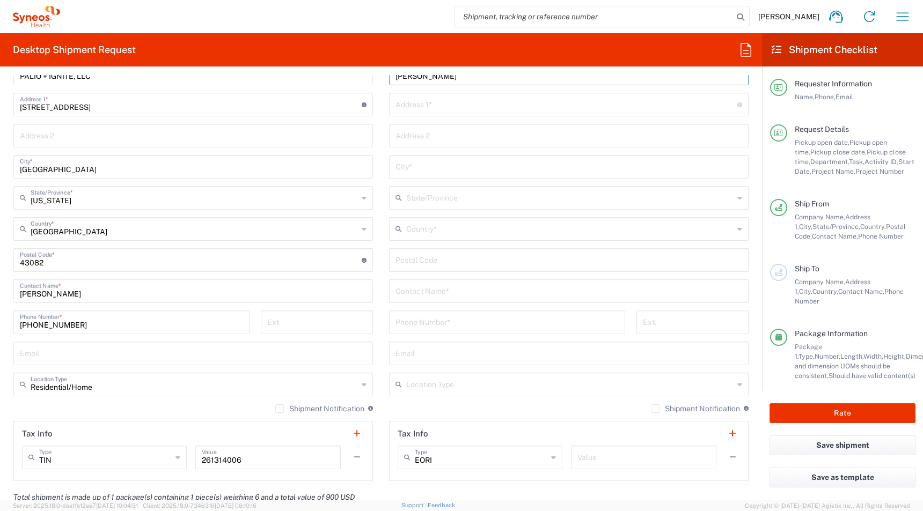
type input "[PERSON_NAME]"
click at [412, 294] on input "text" at bounding box center [568, 290] width 347 height 19
paste input "[PERSON_NAME]"
type input "[PERSON_NAME]"
click at [403, 108] on input "text" at bounding box center [566, 103] width 342 height 19
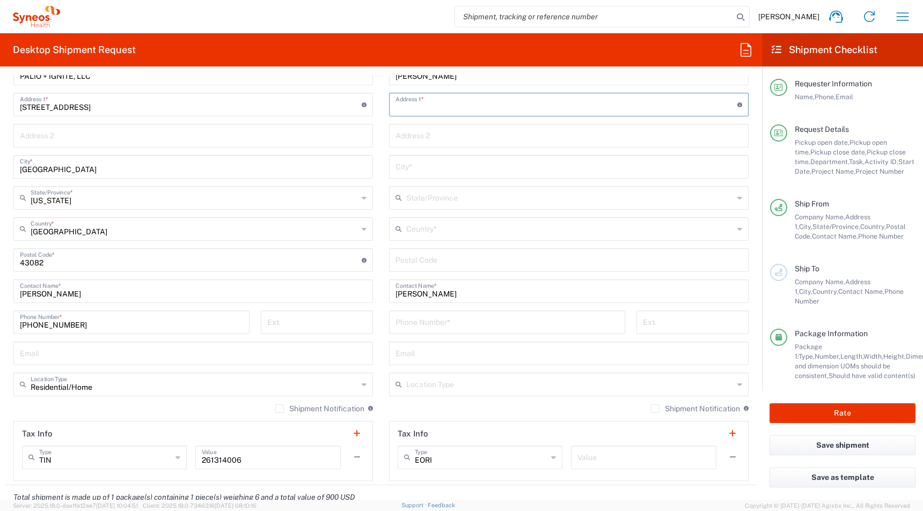
paste input "[STREET_ADDRESS][PERSON_NAME]"
type input "[STREET_ADDRESS][PERSON_NAME]"
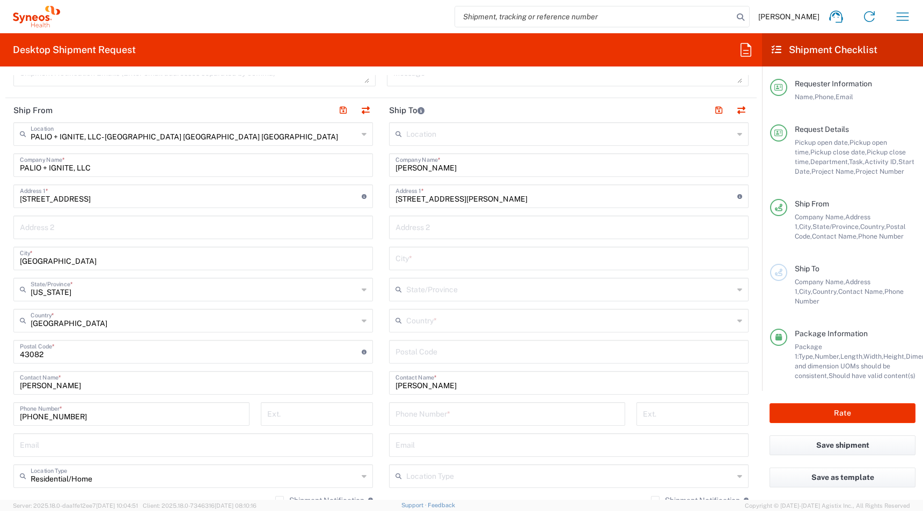
scroll to position [430, 0]
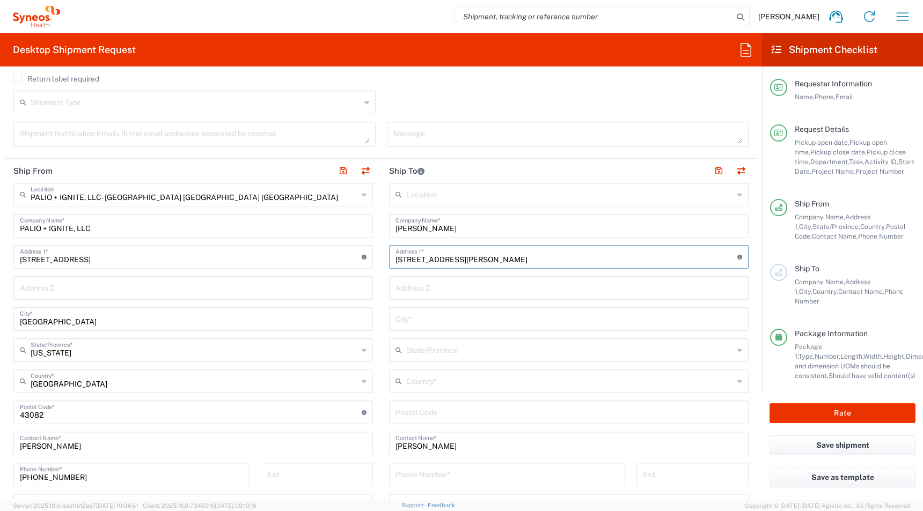
click at [415, 380] on input "text" at bounding box center [569, 380] width 327 height 19
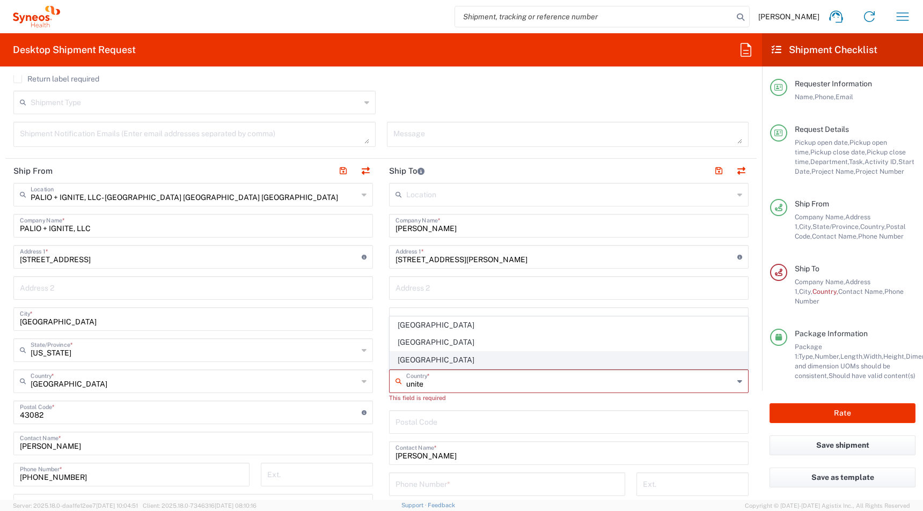
click at [416, 364] on span "[GEOGRAPHIC_DATA]" at bounding box center [568, 360] width 357 height 17
type input "[GEOGRAPHIC_DATA]"
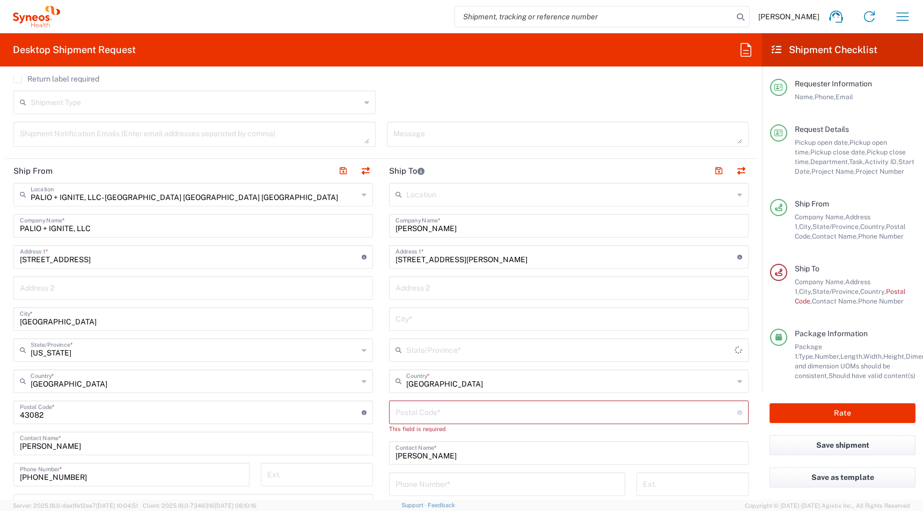
click at [418, 348] on input "text" at bounding box center [570, 349] width 328 height 19
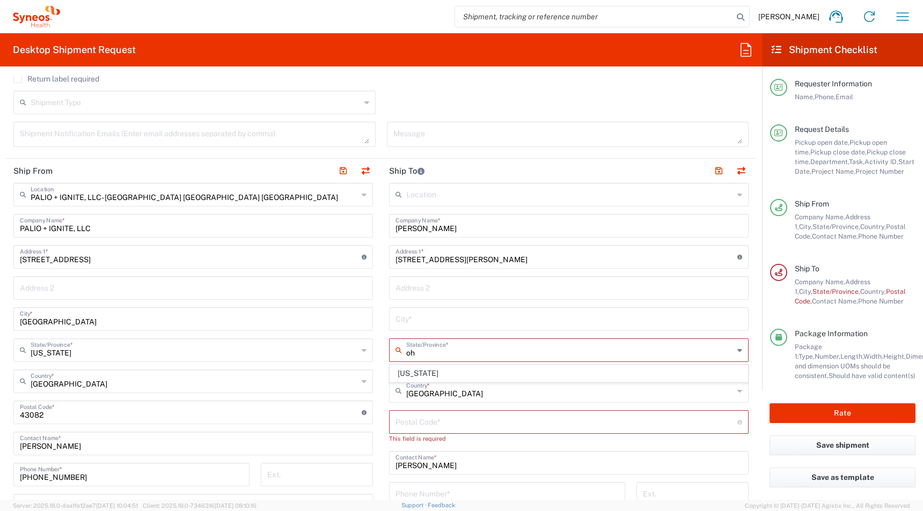
click at [434, 351] on input "oh" at bounding box center [569, 349] width 327 height 19
click at [406, 375] on span "[US_STATE]" at bounding box center [568, 373] width 357 height 17
type input "[US_STATE]"
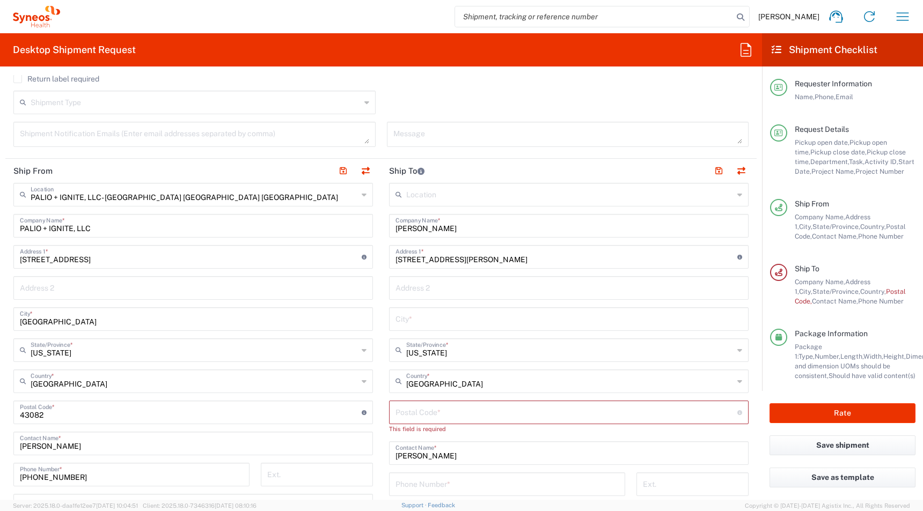
click at [404, 313] on input "text" at bounding box center [568, 318] width 347 height 19
paste input "[GEOGRAPHIC_DATA]"
type input "[GEOGRAPHIC_DATA]"
click at [399, 410] on input "undefined" at bounding box center [566, 411] width 342 height 19
click at [428, 416] on input "undefined" at bounding box center [566, 411] width 342 height 19
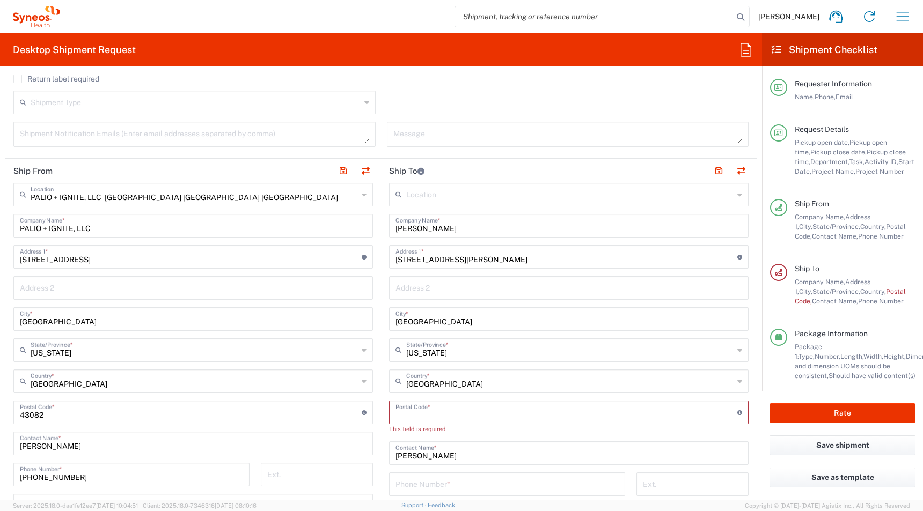
paste input "44632"
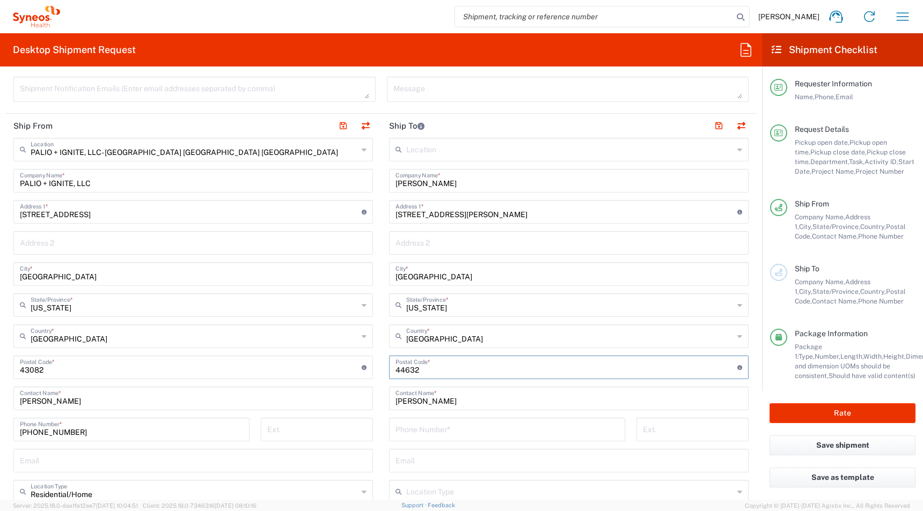
scroll to position [520, 0]
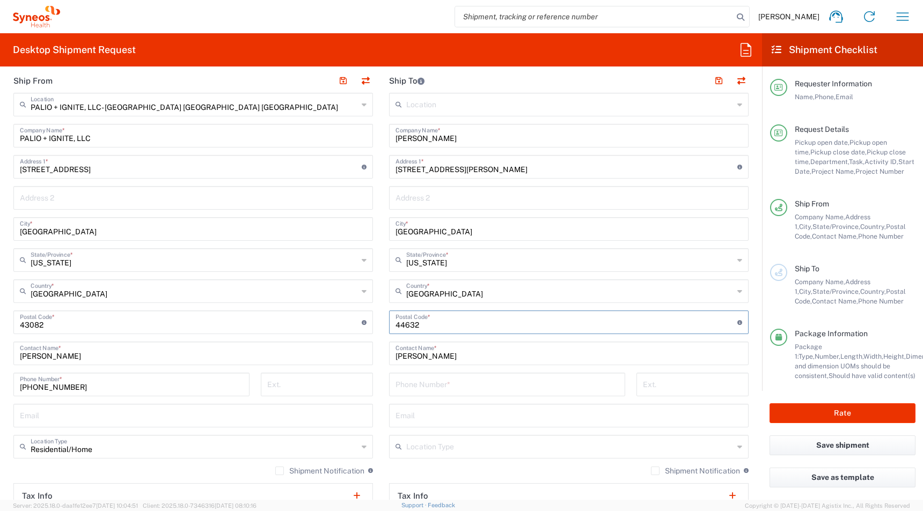
type input "44632"
click at [408, 391] on input "tel" at bounding box center [506, 383] width 223 height 19
click at [403, 391] on input "tel" at bounding box center [506, 383] width 223 height 19
paste input "+ 7403046443"
type input "+ 7403046443"
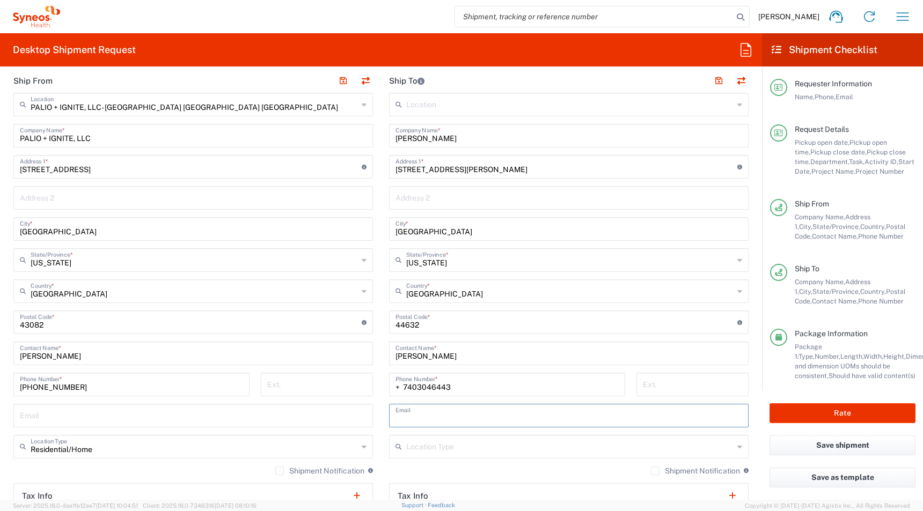
click at [407, 421] on input "text" at bounding box center [568, 415] width 347 height 19
paste input "[PERSON_NAME][EMAIL_ADDRESS][DOMAIN_NAME]"
type input "[PERSON_NAME][EMAIL_ADDRESS][DOMAIN_NAME]"
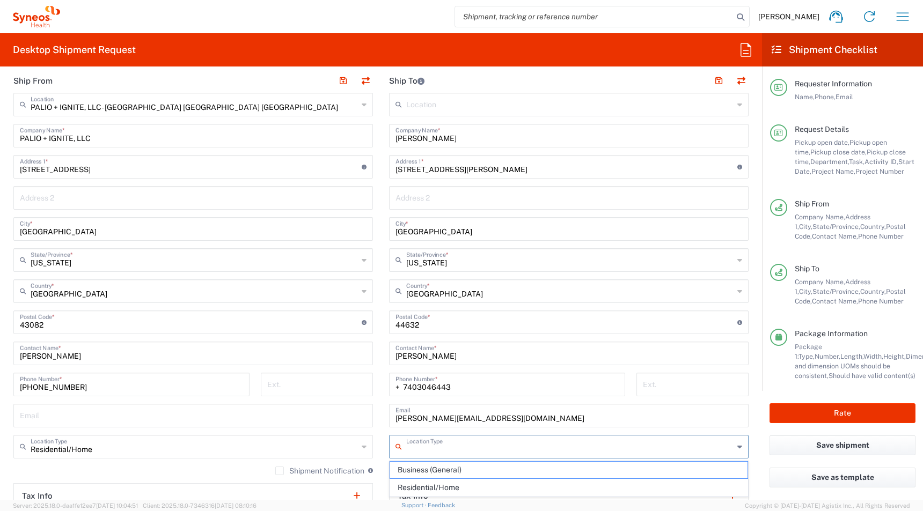
click at [417, 452] on input "text" at bounding box center [569, 446] width 327 height 19
click at [413, 489] on span "Residential/Home" at bounding box center [568, 488] width 357 height 17
type input "Residential/Home"
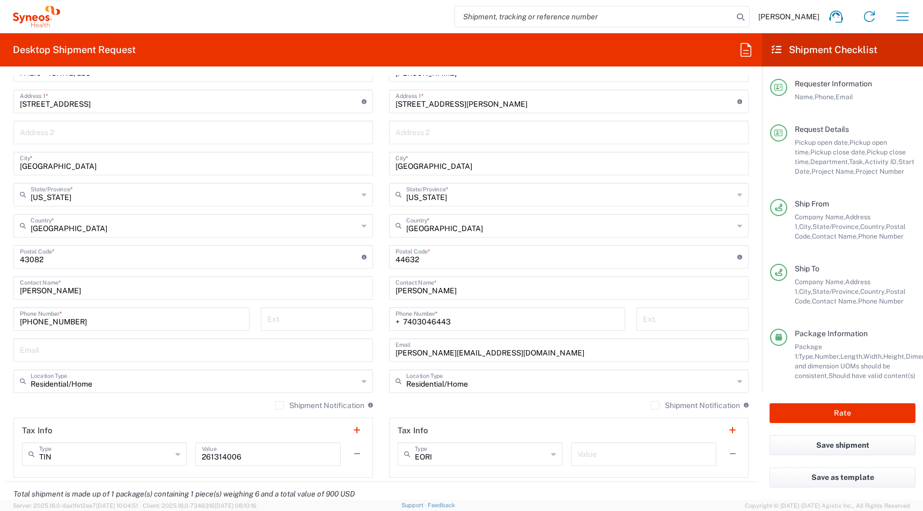
scroll to position [586, 0]
click at [96, 382] on input "Residential/Home" at bounding box center [194, 380] width 327 height 19
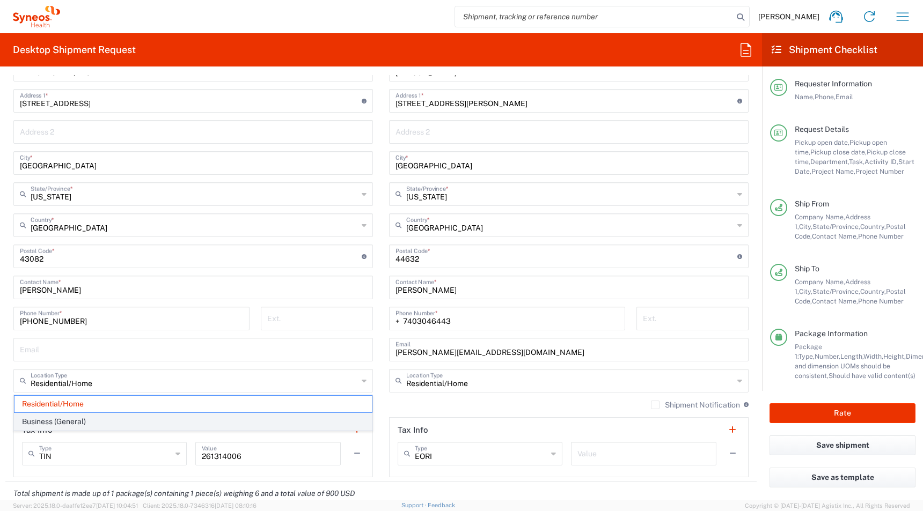
click at [72, 417] on span "Business (General)" at bounding box center [192, 422] width 357 height 17
type input "Business (General)"
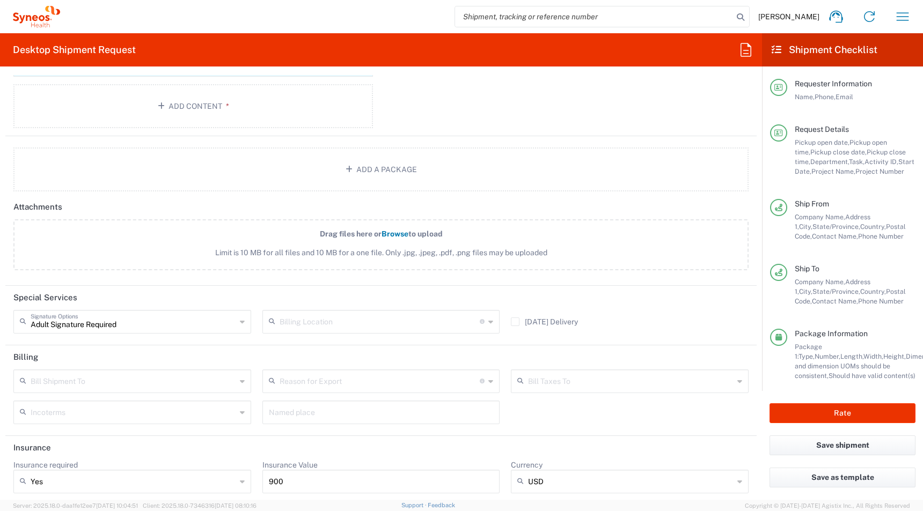
scroll to position [1293, 0]
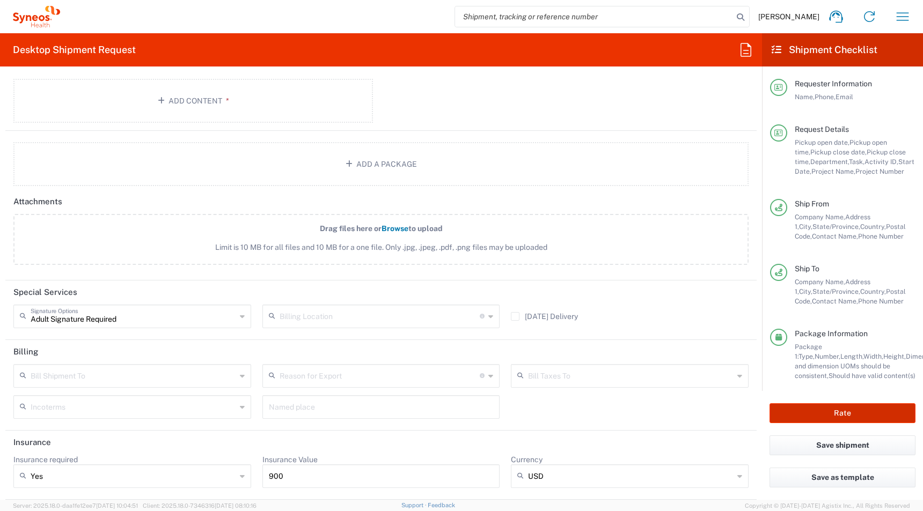
click at [842, 415] on button "Rate" at bounding box center [842, 413] width 146 height 20
type input "4510 DEPARTMENTAL EXPENSE"
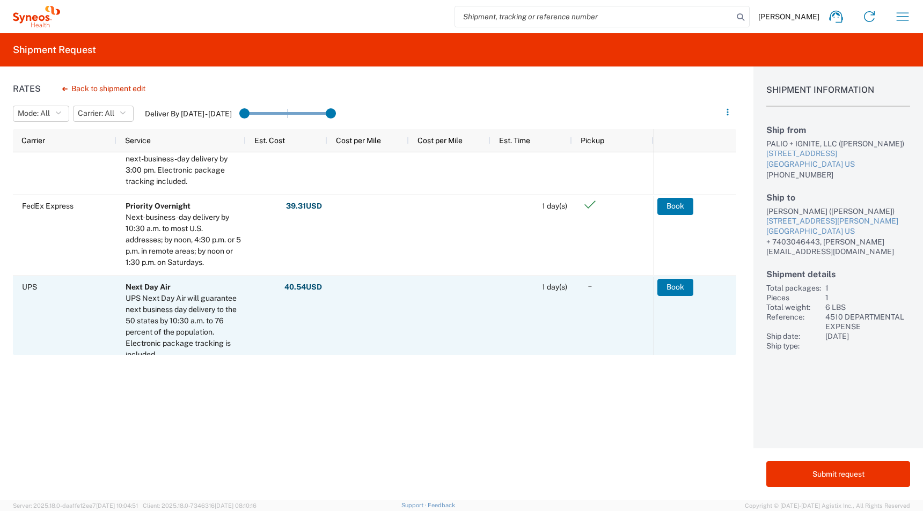
scroll to position [299, 0]
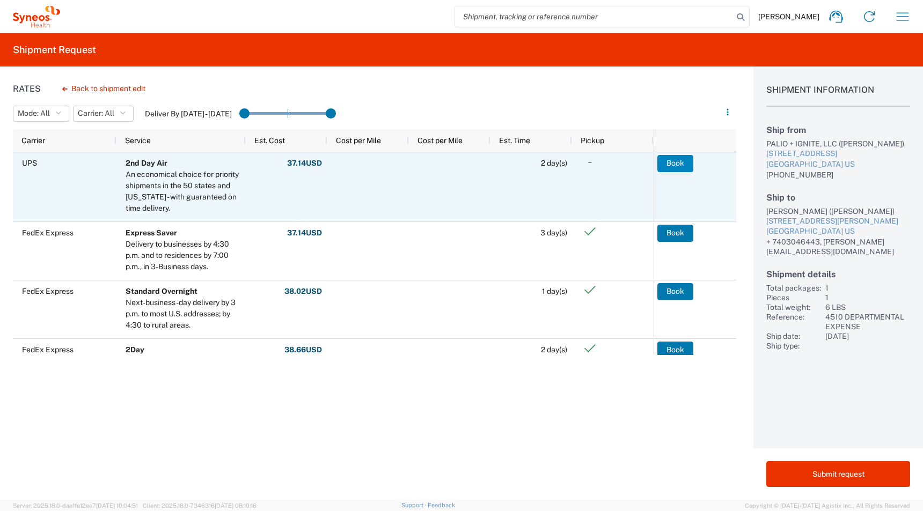
click at [668, 167] on button "Book" at bounding box center [675, 163] width 36 height 17
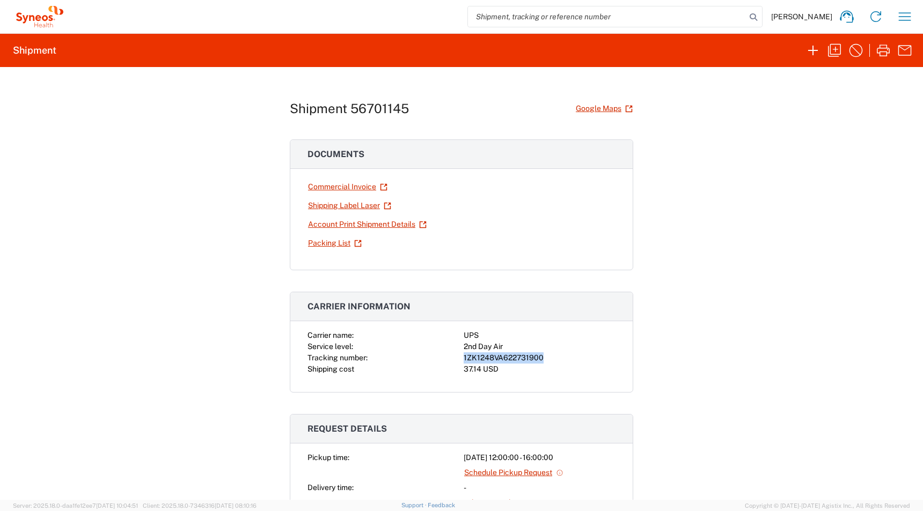
drag, startPoint x: 548, startPoint y: 358, endPoint x: 433, endPoint y: 358, distance: 114.8
click at [433, 358] on div "Carrier name: UPS Service level: 2nd Day Air Tracking number: 1ZK1248VA62273190…" at bounding box center [461, 352] width 308 height 45
copy div "1ZK1248VA622731900"
click at [321, 205] on link "Shipping Label Laser" at bounding box center [349, 205] width 84 height 19
